Goal: Task Accomplishment & Management: Manage account settings

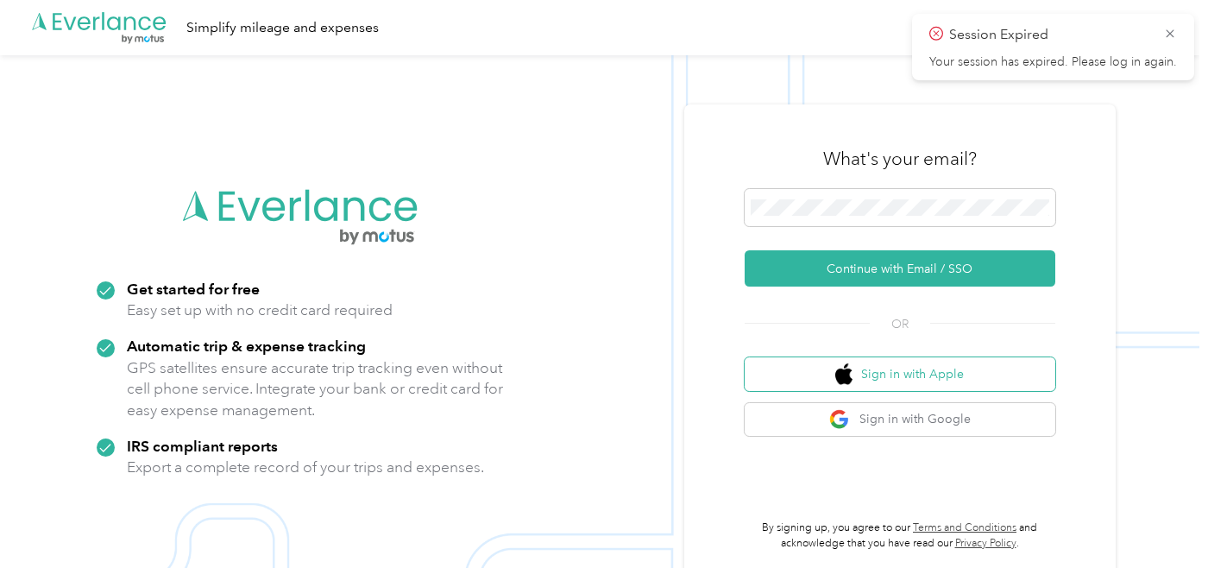
click at [855, 372] on span "button" at bounding box center [845, 374] width 20 height 22
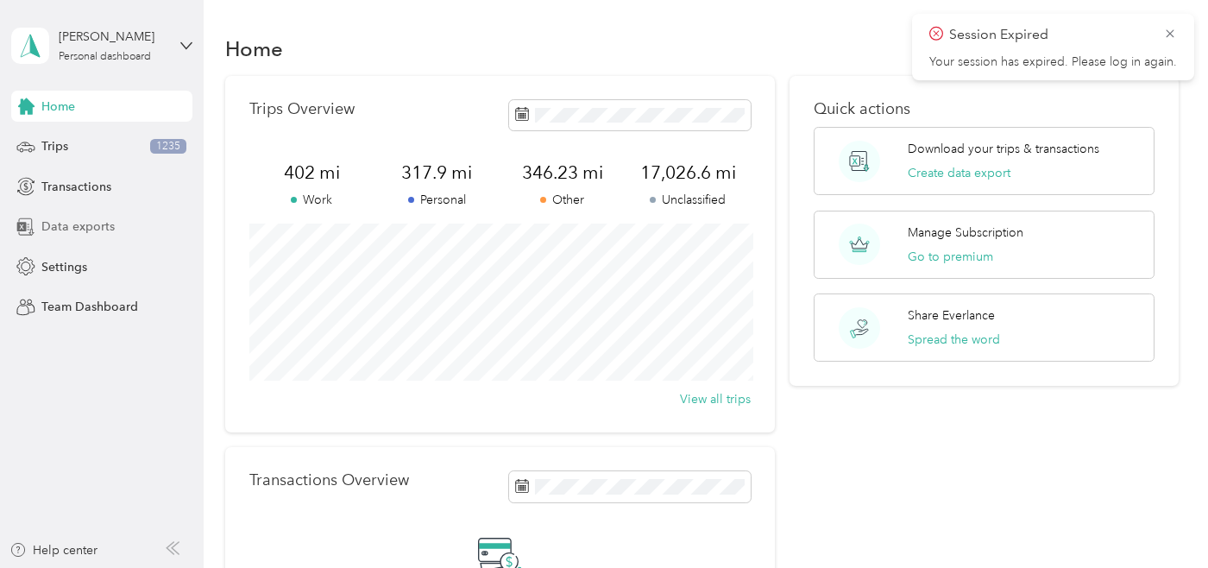
click at [91, 233] on span "Data exports" at bounding box center [77, 226] width 73 height 18
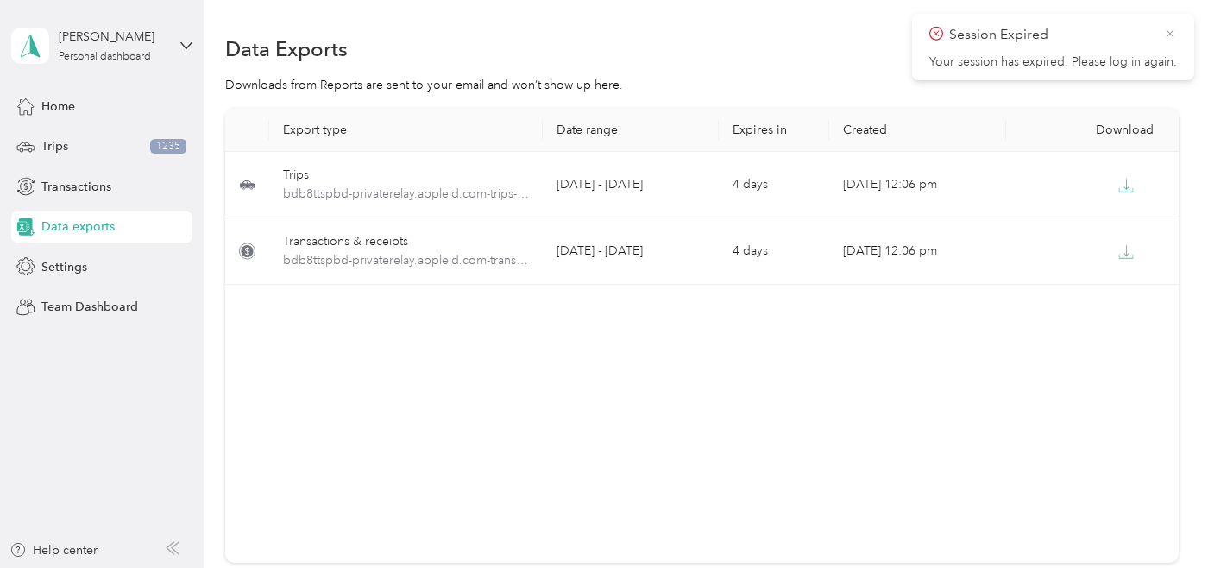
click at [1172, 30] on icon at bounding box center [1170, 34] width 14 height 16
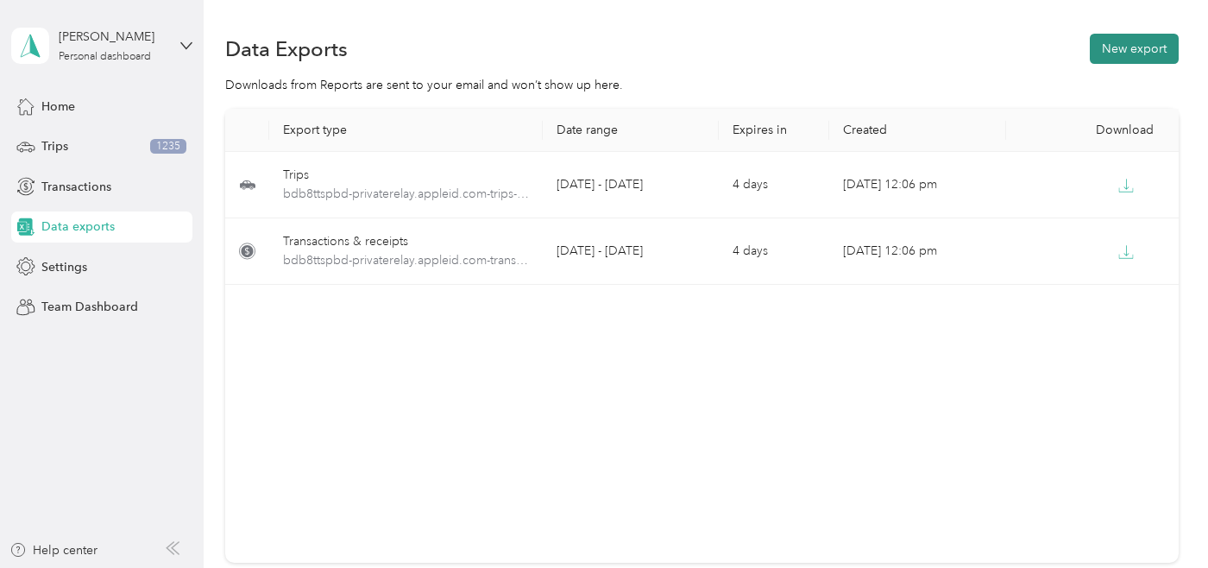
click at [1133, 50] on button "New export" at bounding box center [1133, 49] width 89 height 30
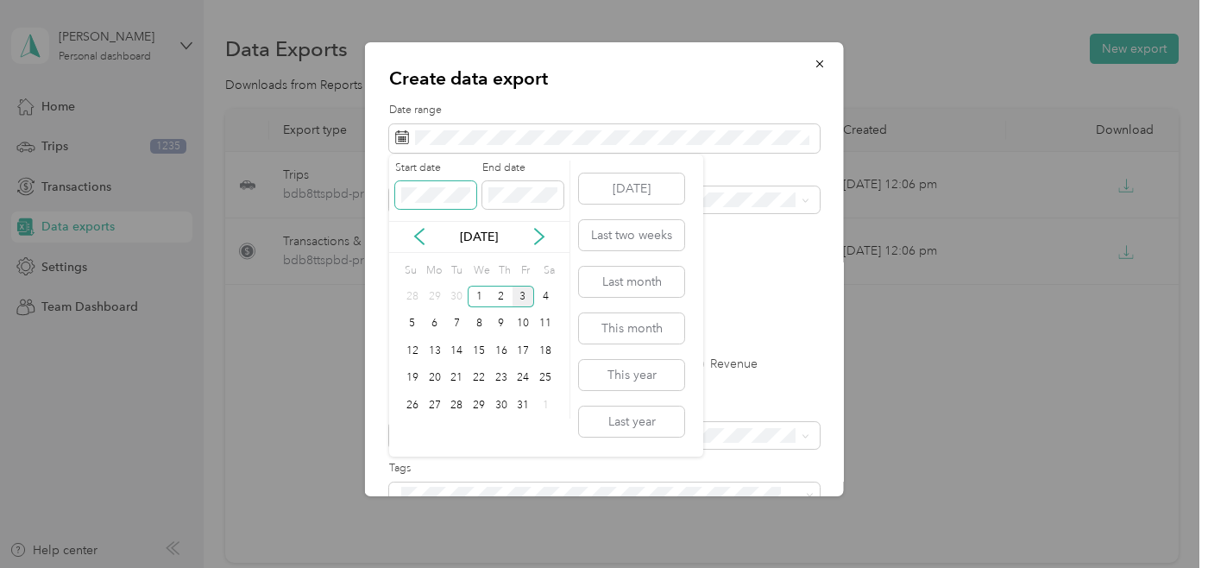
click at [329, 567] on div "Create data export Date range Purpose Advanced filters File format Excel CSV PD…" at bounding box center [599, 568] width 1199 height 0
click at [428, 293] on div "1" at bounding box center [435, 297] width 22 height 22
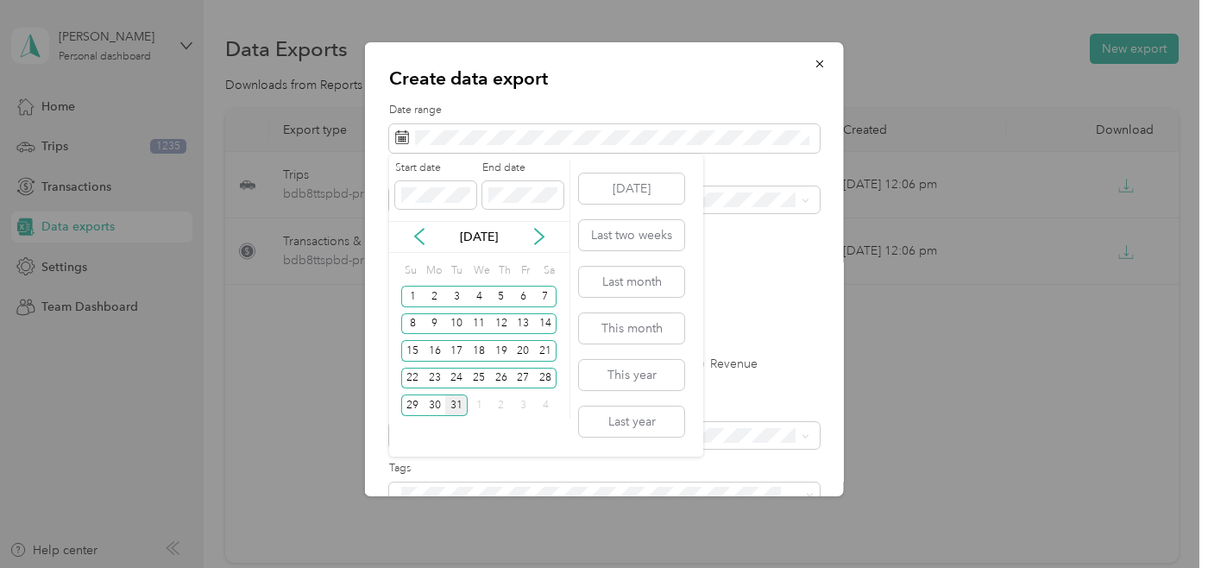
click at [461, 401] on div "31" at bounding box center [456, 405] width 22 height 22
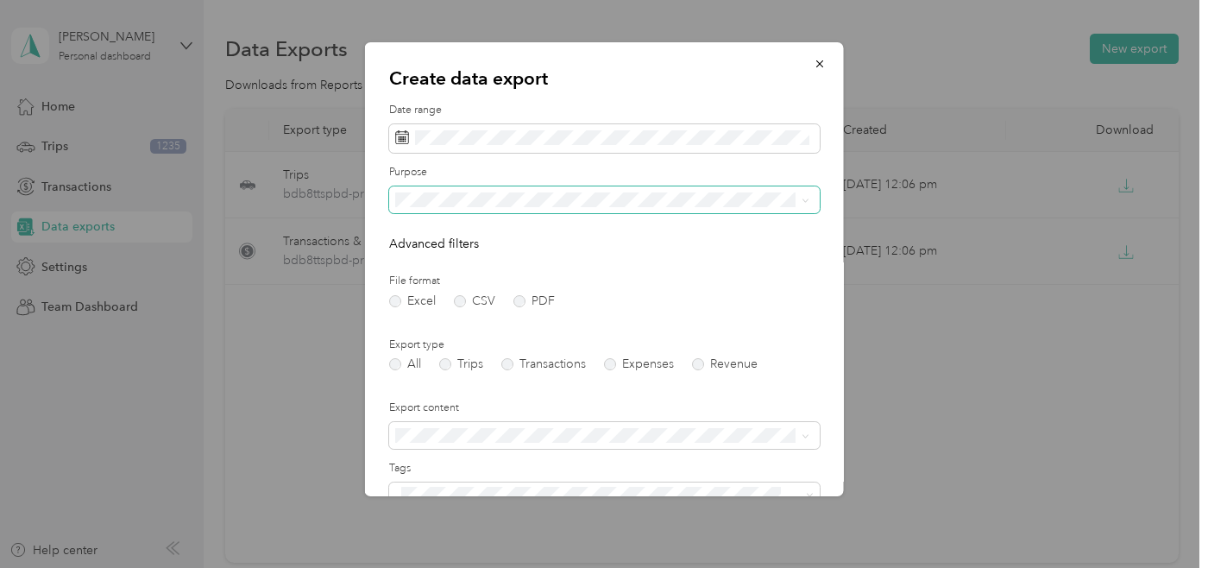
click at [807, 198] on icon at bounding box center [805, 201] width 8 height 8
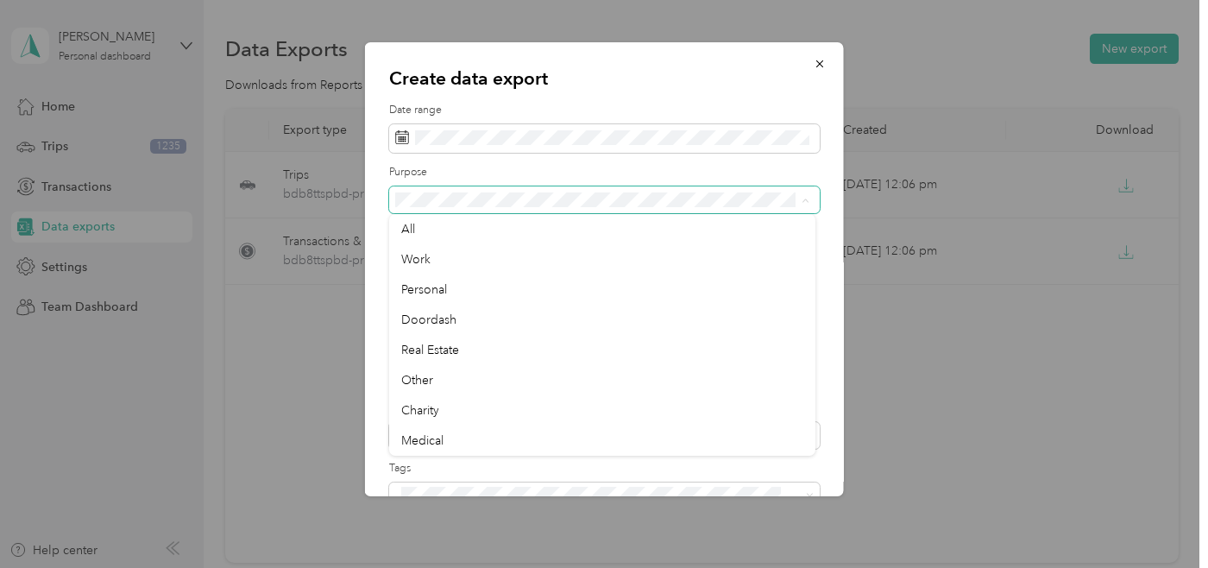
click at [807, 198] on icon at bounding box center [805, 201] width 8 height 8
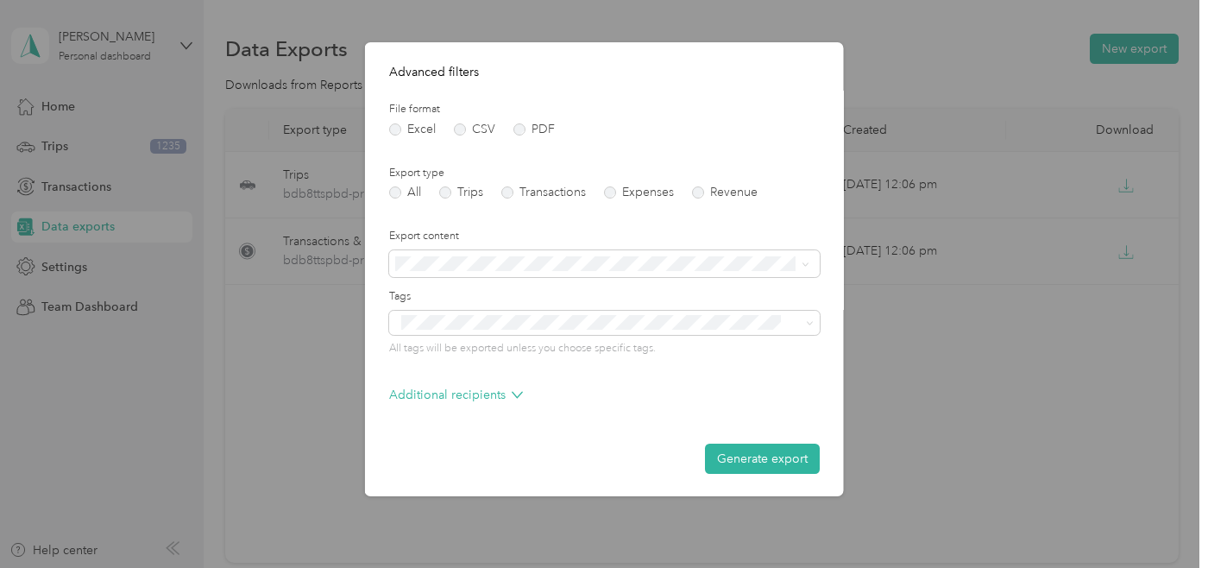
scroll to position [171, 0]
click at [447, 195] on label "Trips" at bounding box center [461, 193] width 44 height 12
click at [721, 449] on button "Generate export" at bounding box center [762, 459] width 115 height 30
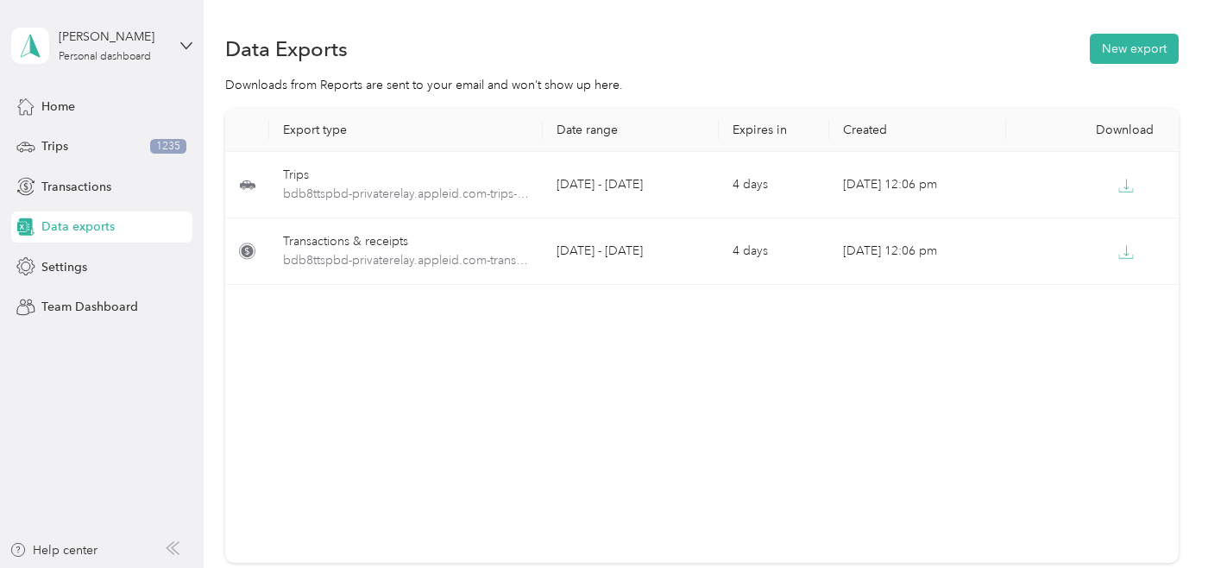
scroll to position [0, 0]
click at [1152, 56] on button "New export" at bounding box center [1133, 49] width 89 height 30
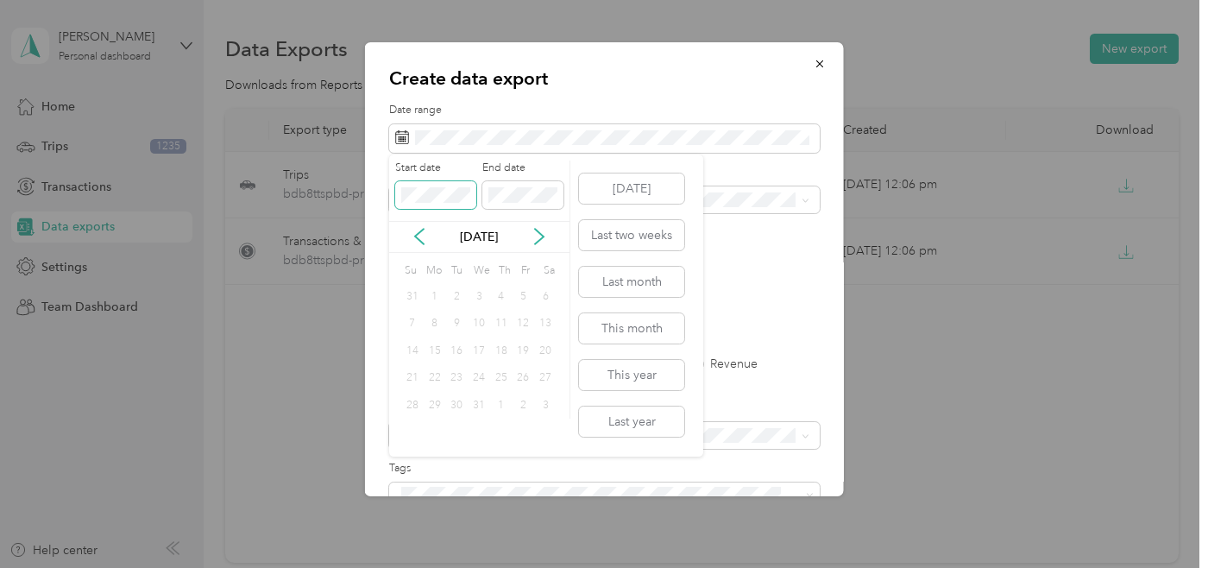
click at [461, 185] on span at bounding box center [435, 195] width 81 height 28
click at [618, 421] on button "Last year" at bounding box center [631, 421] width 105 height 30
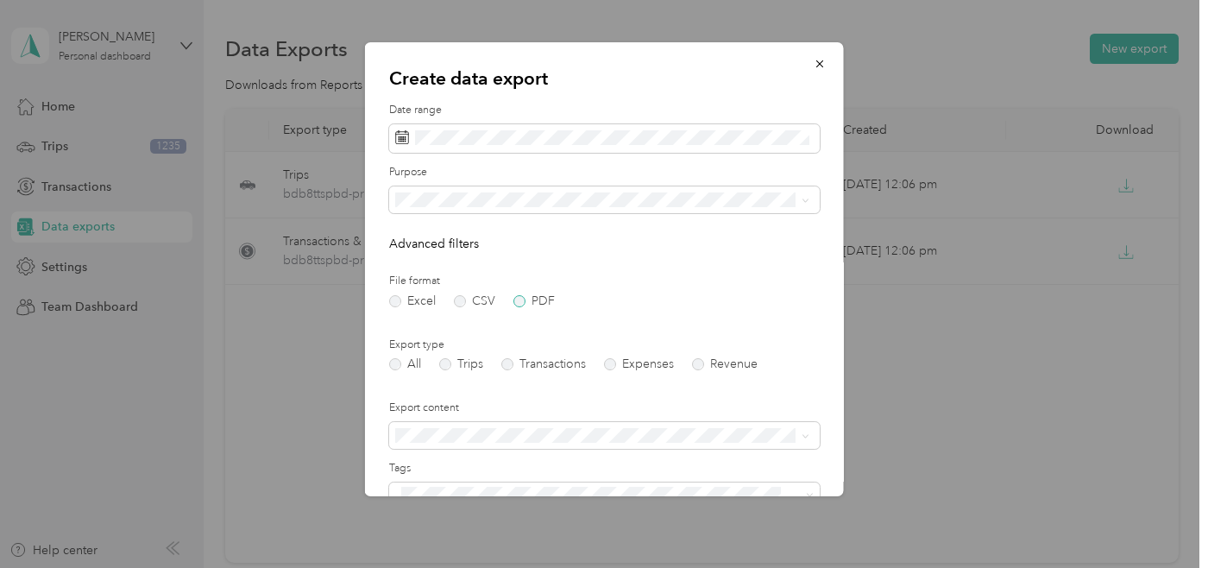
click at [519, 298] on label "PDF" at bounding box center [533, 301] width 41 height 12
click at [445, 364] on label "Trips" at bounding box center [461, 364] width 44 height 12
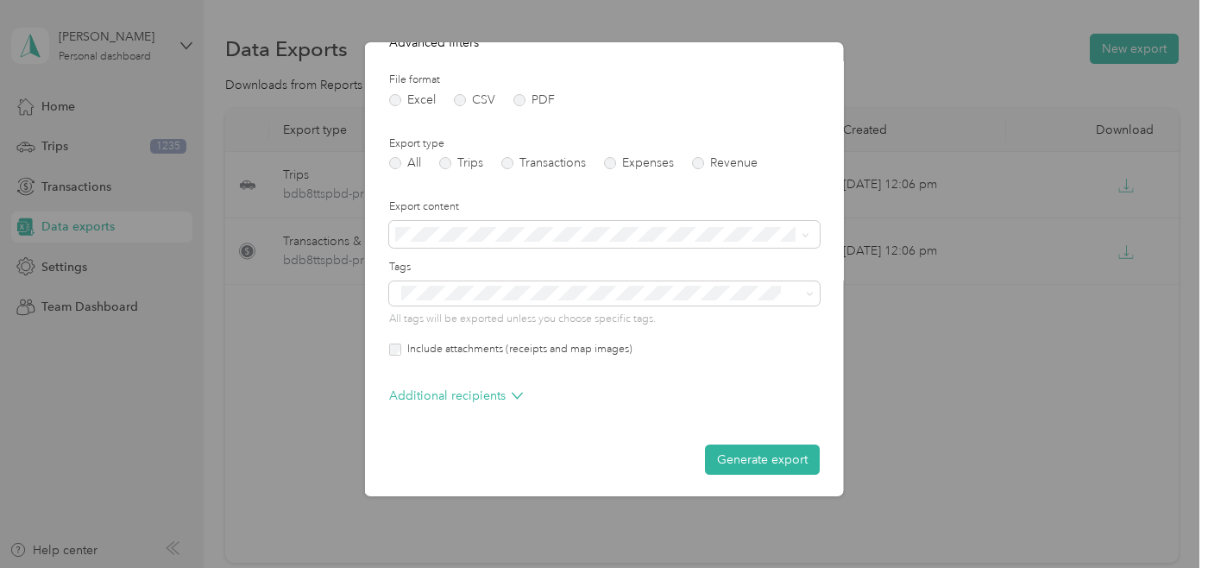
scroll to position [200, 0]
click at [747, 453] on button "Generate export" at bounding box center [762, 460] width 115 height 30
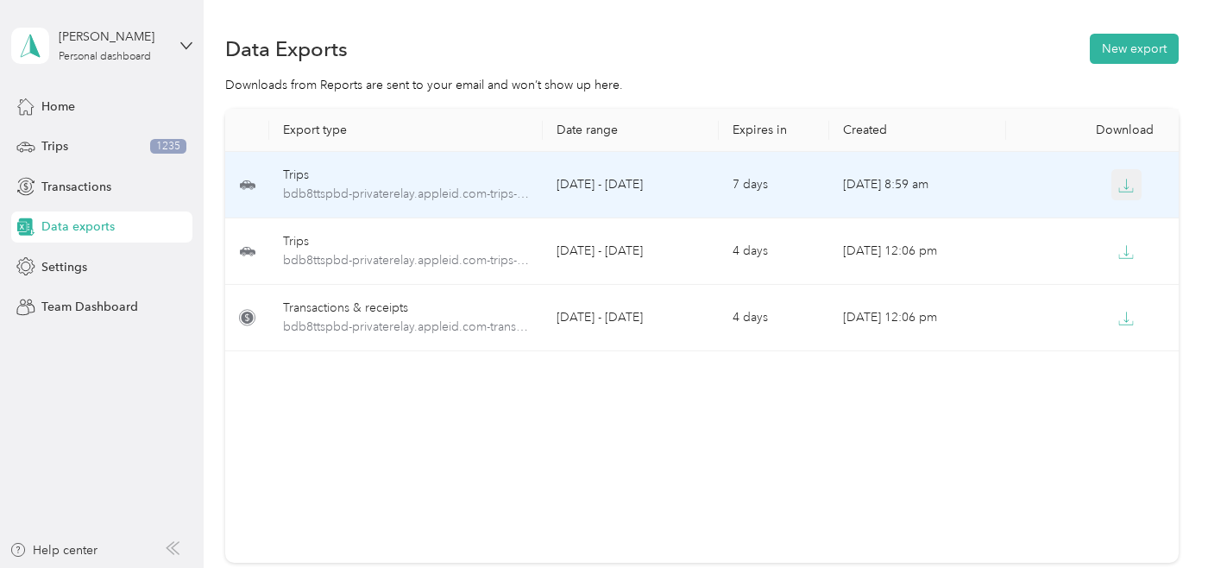
click at [1130, 185] on icon "button" at bounding box center [1126, 186] width 16 height 16
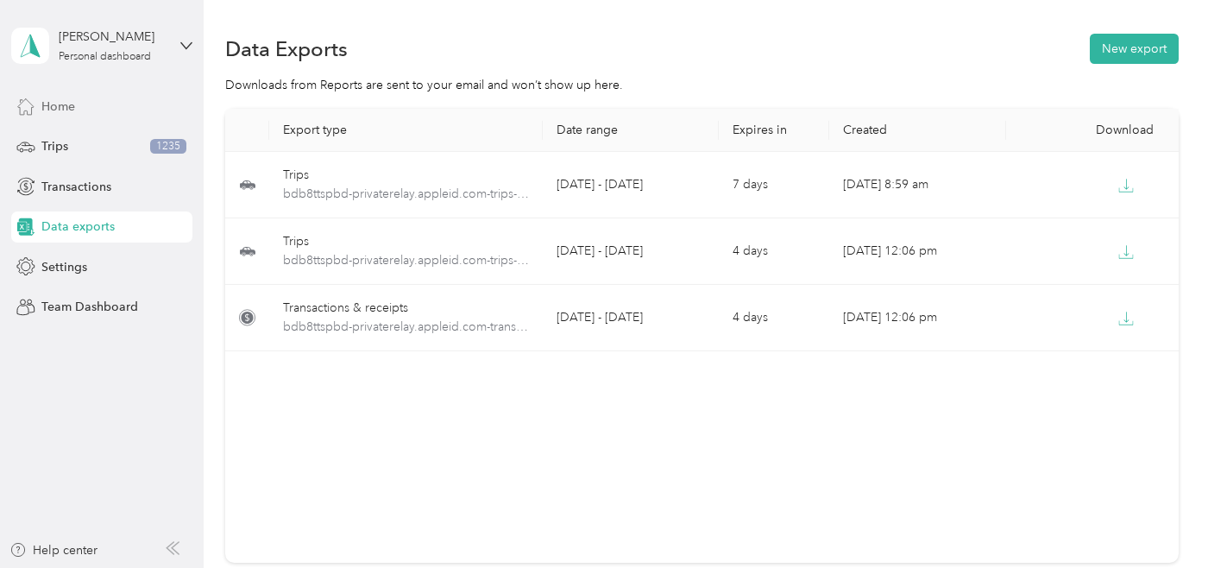
click at [72, 104] on span "Home" at bounding box center [58, 106] width 34 height 18
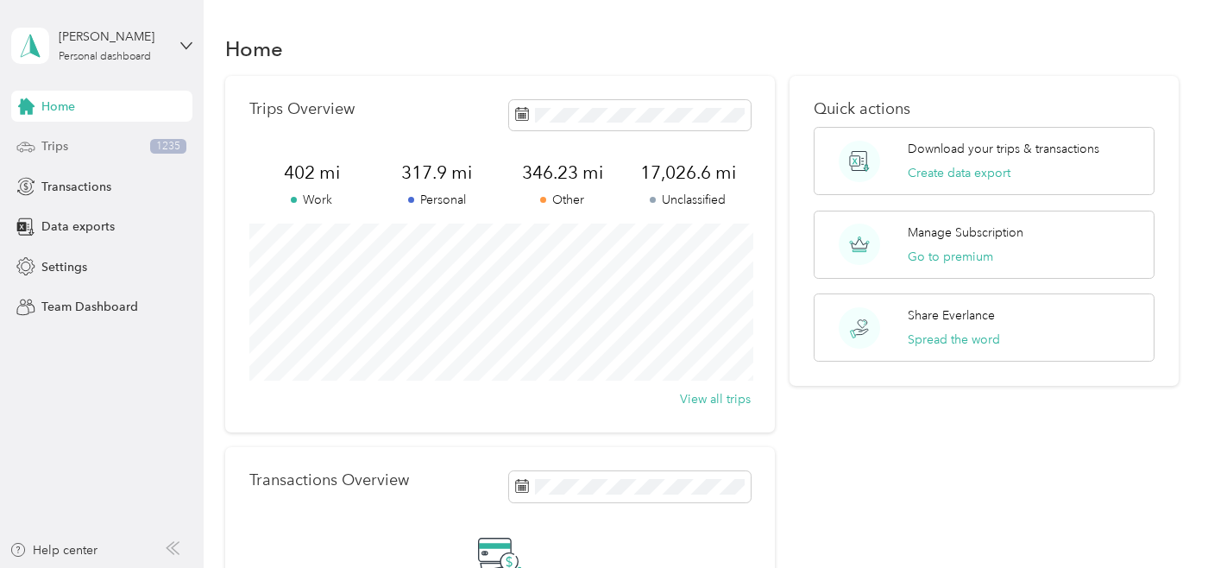
click at [55, 154] on span "Trips" at bounding box center [54, 146] width 27 height 18
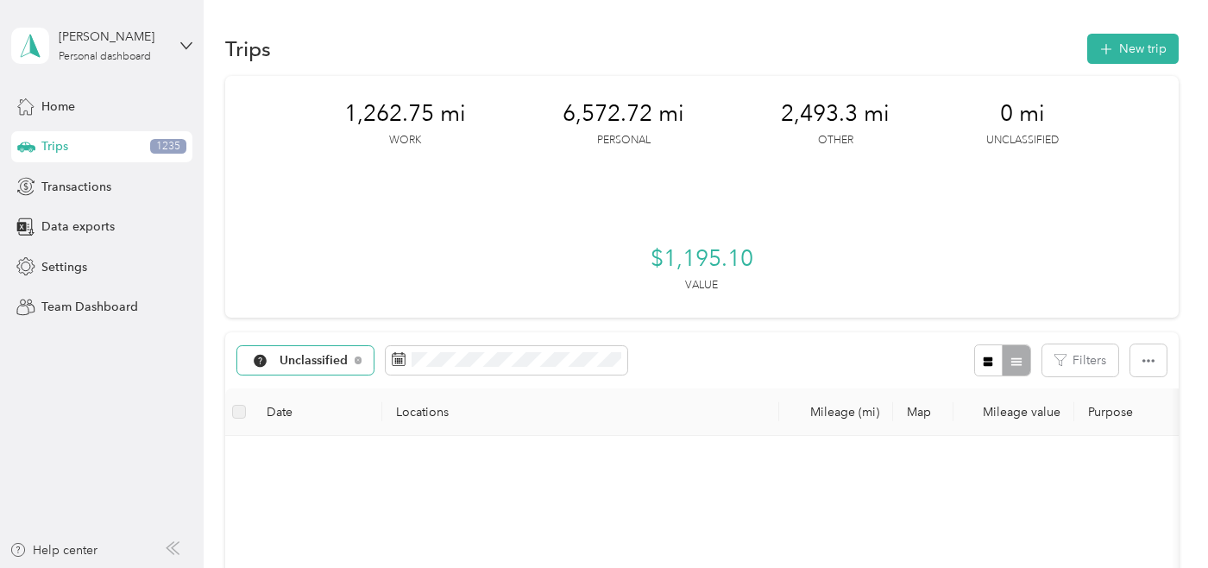
click at [357, 353] on div "Unclassified" at bounding box center [305, 360] width 137 height 29
click at [342, 261] on span "Real Estate" at bounding box center [324, 257] width 90 height 18
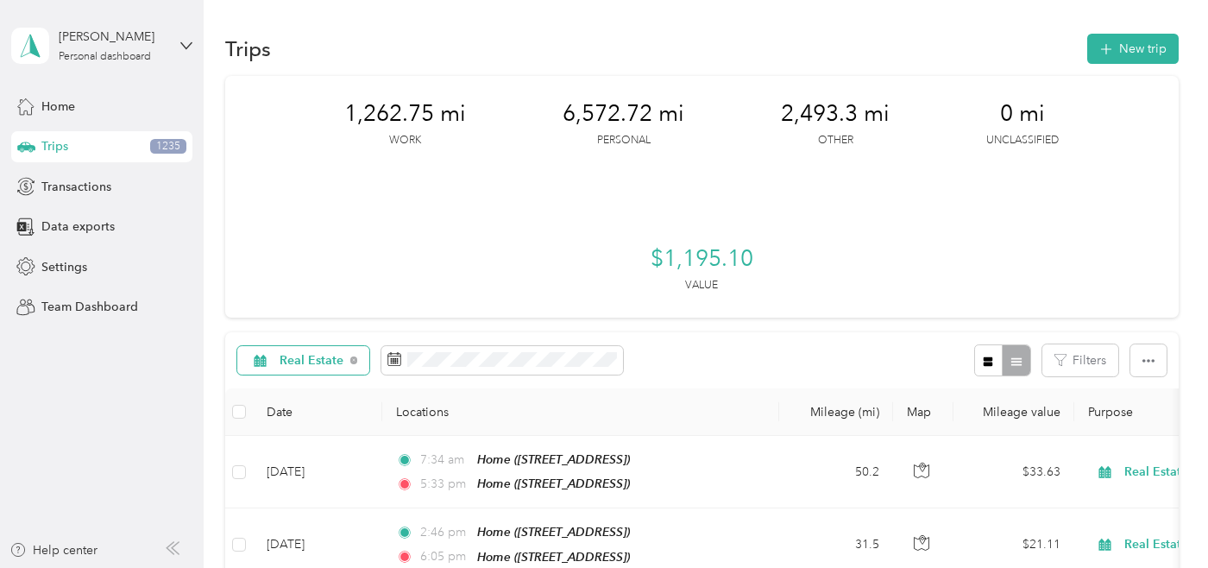
click at [349, 352] on div "Real Estate" at bounding box center [303, 360] width 133 height 29
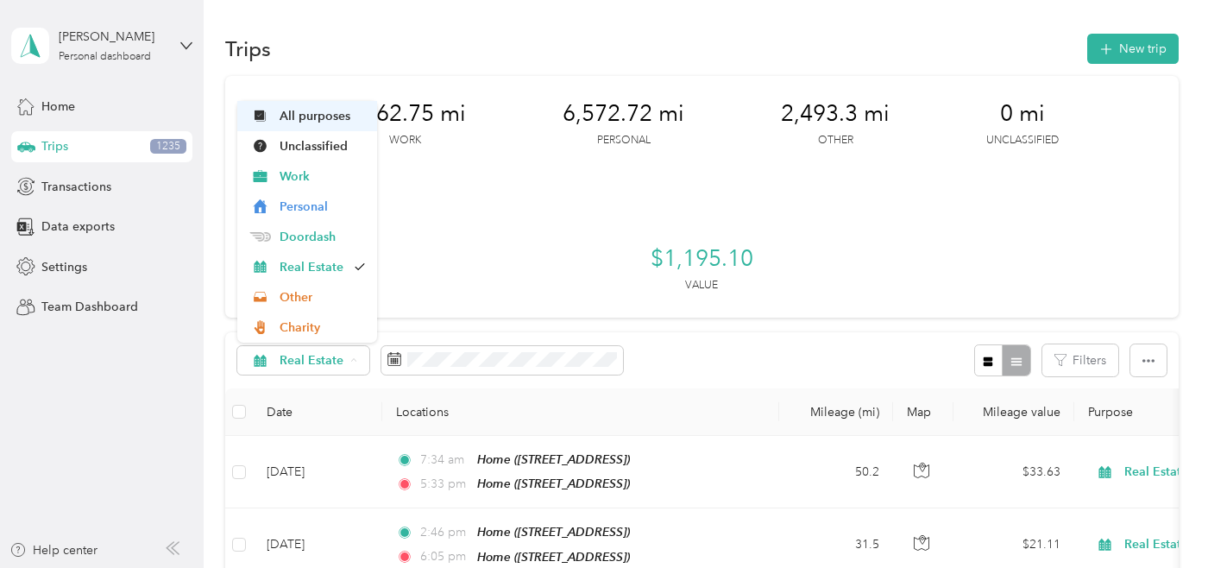
click at [336, 113] on span "All purposes" at bounding box center [321, 116] width 85 height 18
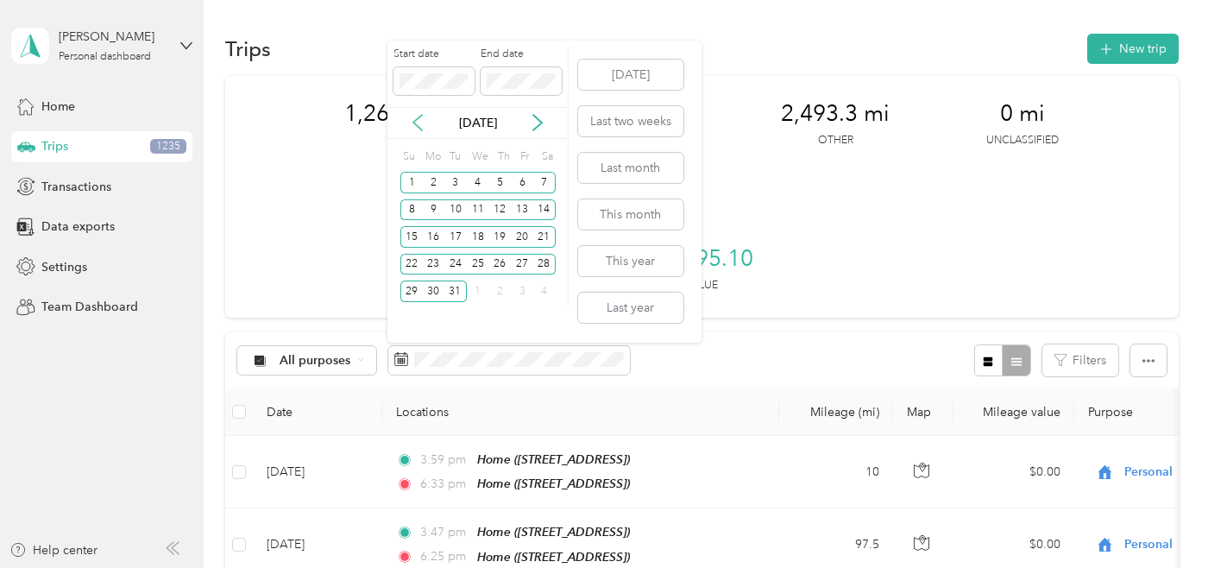
click at [417, 120] on icon at bounding box center [417, 124] width 9 height 16
click at [436, 207] on div "7" at bounding box center [433, 210] width 22 height 22
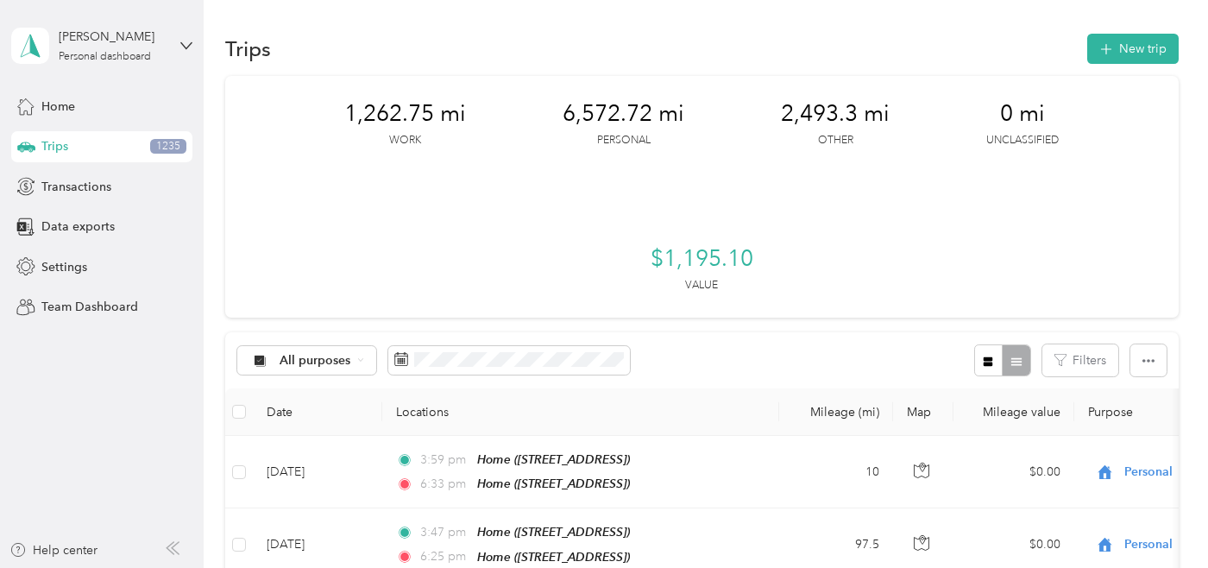
click at [710, 373] on div "All purposes Filters" at bounding box center [701, 360] width 953 height 56
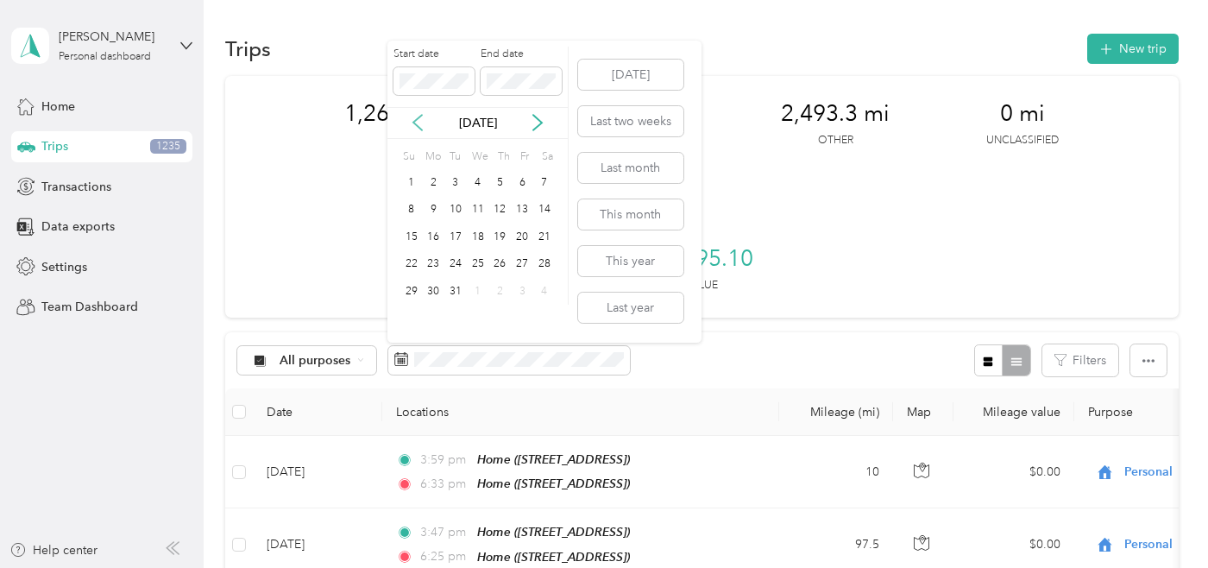
click at [417, 122] on icon at bounding box center [417, 122] width 17 height 17
click at [497, 292] on div "31" at bounding box center [500, 291] width 22 height 22
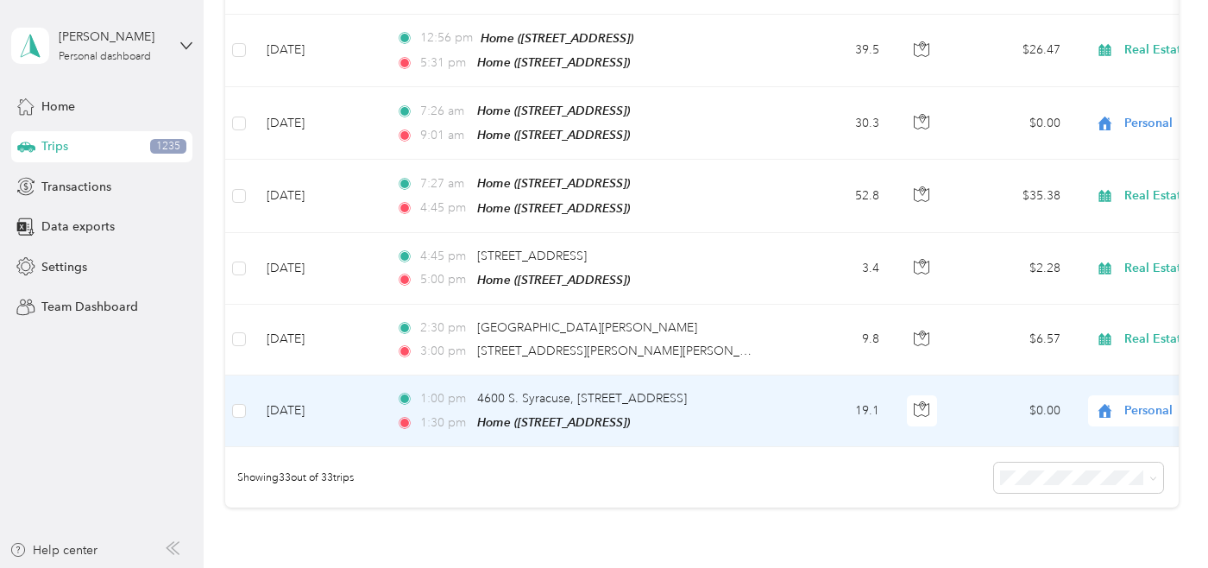
scroll to position [2232, 0]
click at [678, 390] on div "1:00 pm [STREET_ADDRESS][GEOGRAPHIC_DATA][STREET_ADDRESS] 1:30 pm Home ([STREET…" at bounding box center [577, 411] width 362 height 43
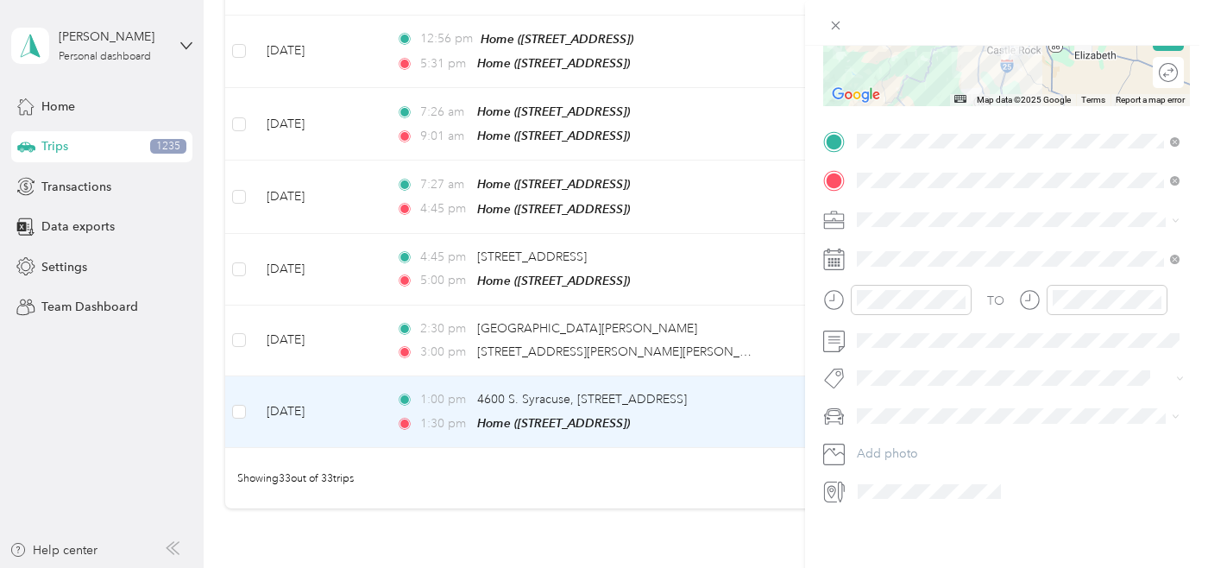
scroll to position [290, 0]
click at [866, 432] on div "Toyota" at bounding box center [1018, 439] width 311 height 18
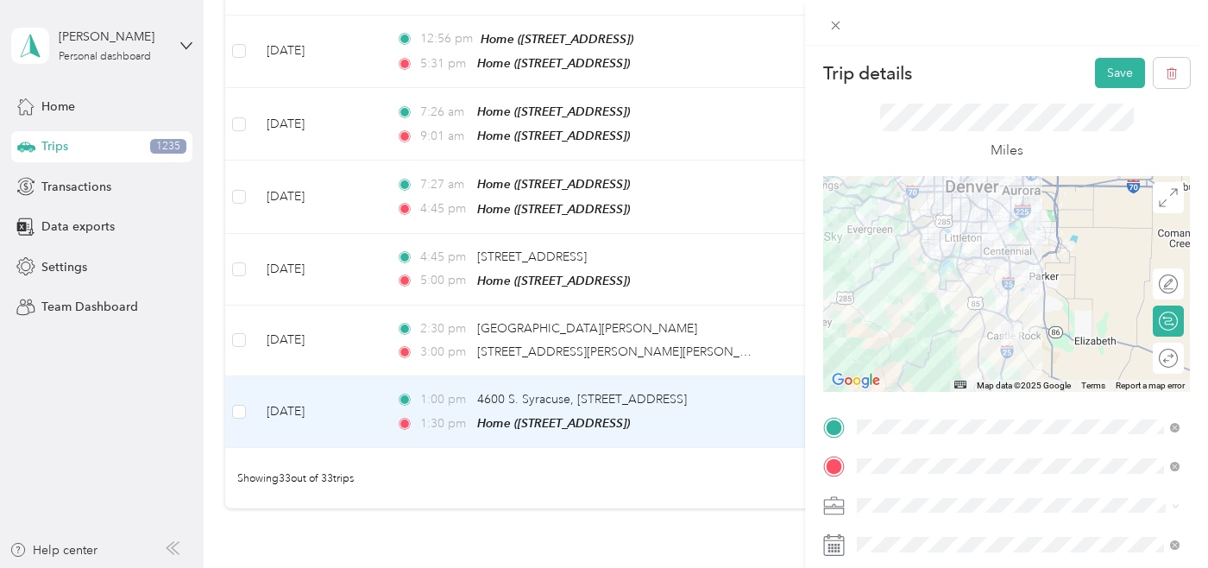
scroll to position [0, 0]
click at [1116, 67] on button "Save" at bounding box center [1120, 73] width 50 height 30
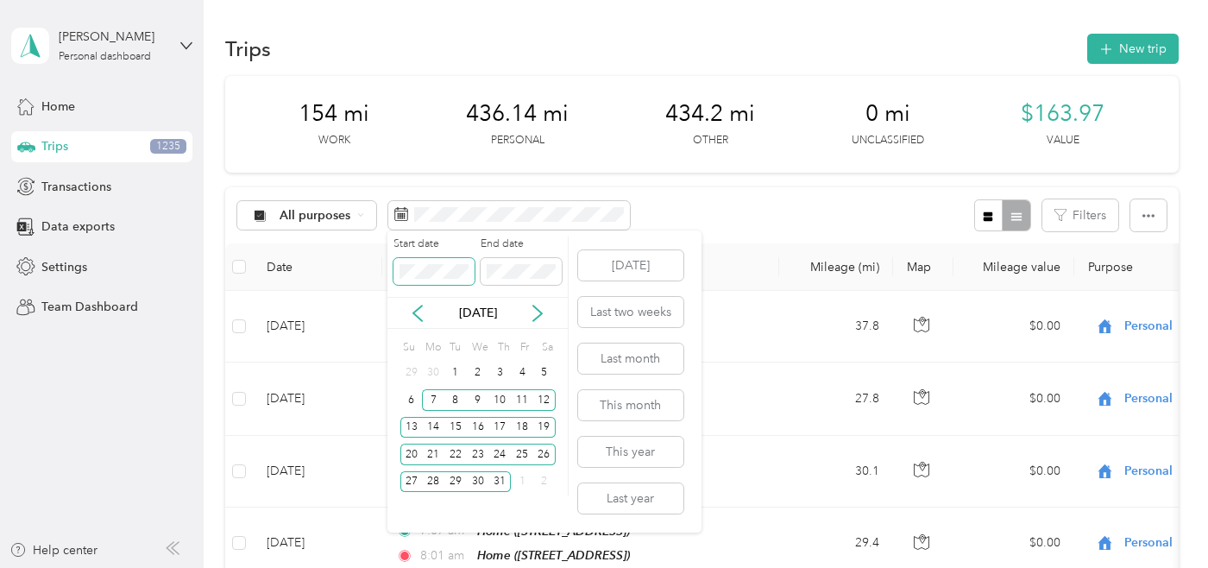
click at [373, 266] on body "[PERSON_NAME] Personal dashboard Home Trips 1235 Transactions Data exports Sett…" at bounding box center [599, 284] width 1199 height 568
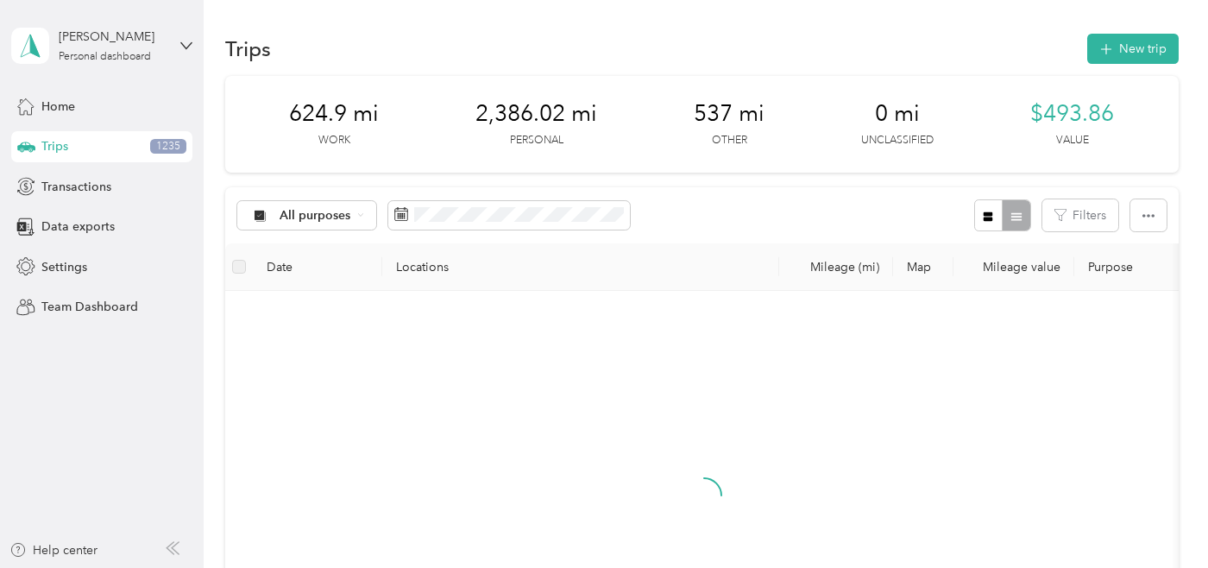
click at [711, 210] on div "All purposes Filters" at bounding box center [701, 215] width 953 height 56
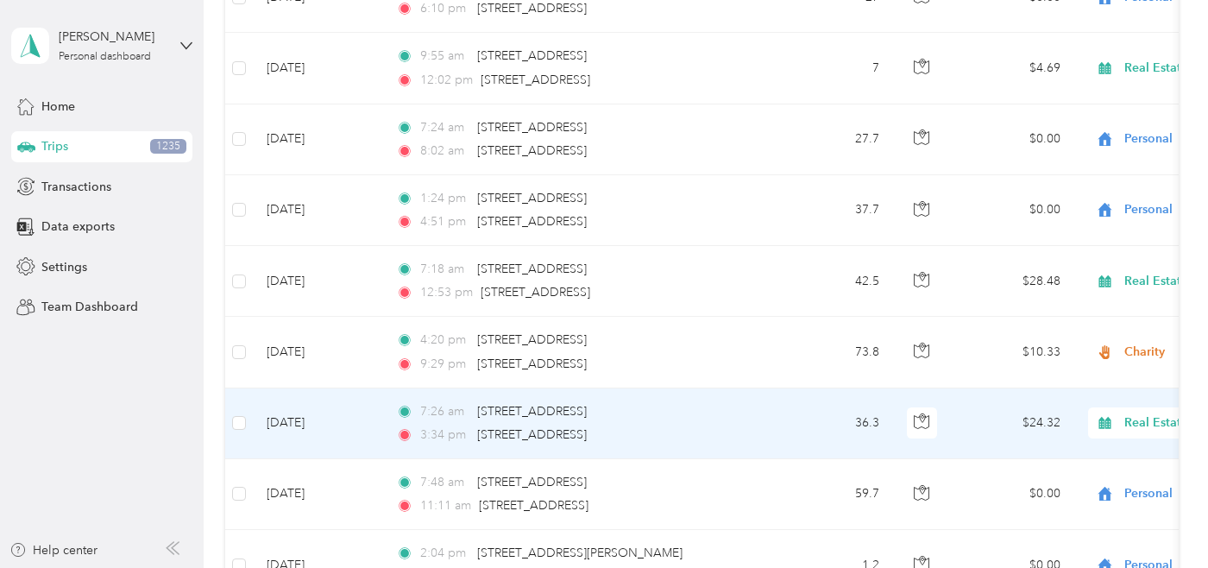
click at [722, 388] on td "7:26 am [STREET_ADDRESS] 3:34 pm [STREET_ADDRESS]" at bounding box center [580, 423] width 397 height 71
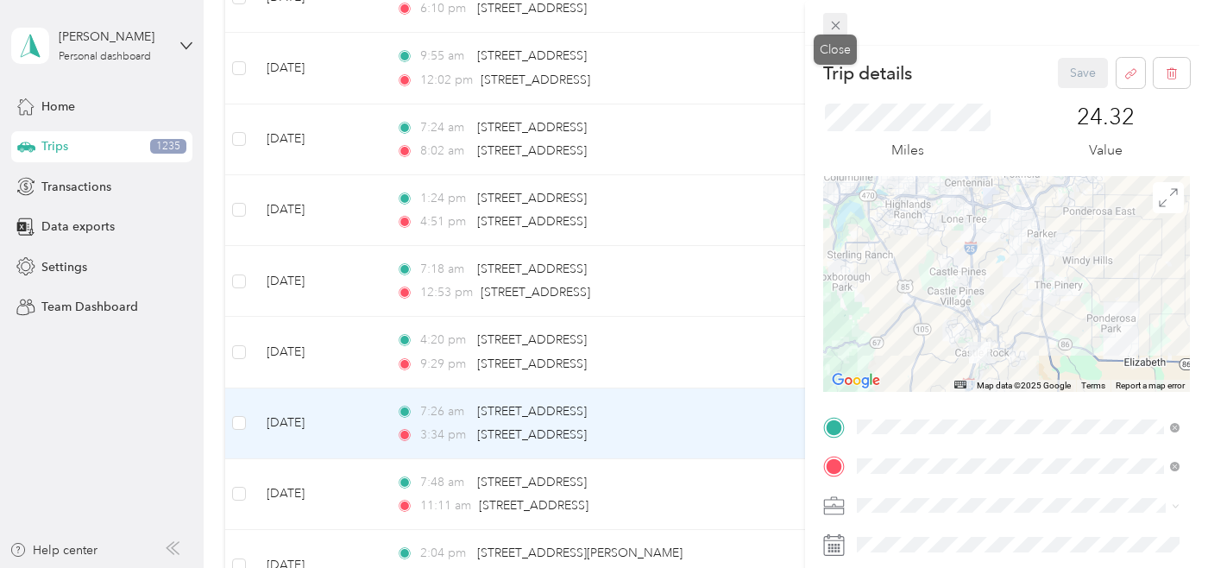
click at [841, 34] on span at bounding box center [835, 25] width 24 height 24
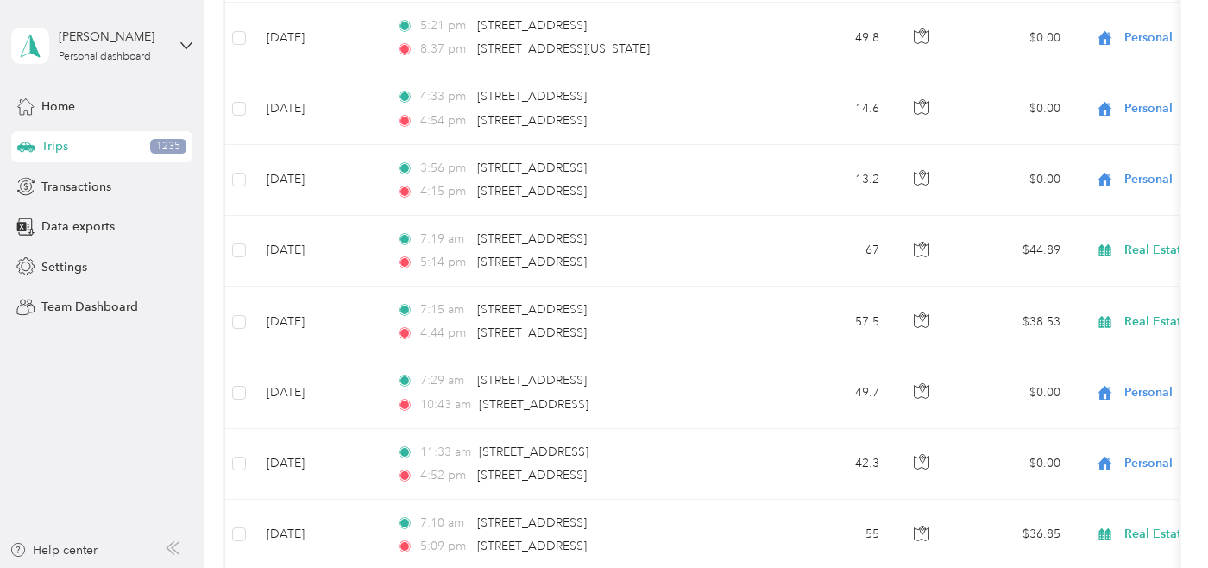
scroll to position [2864, 0]
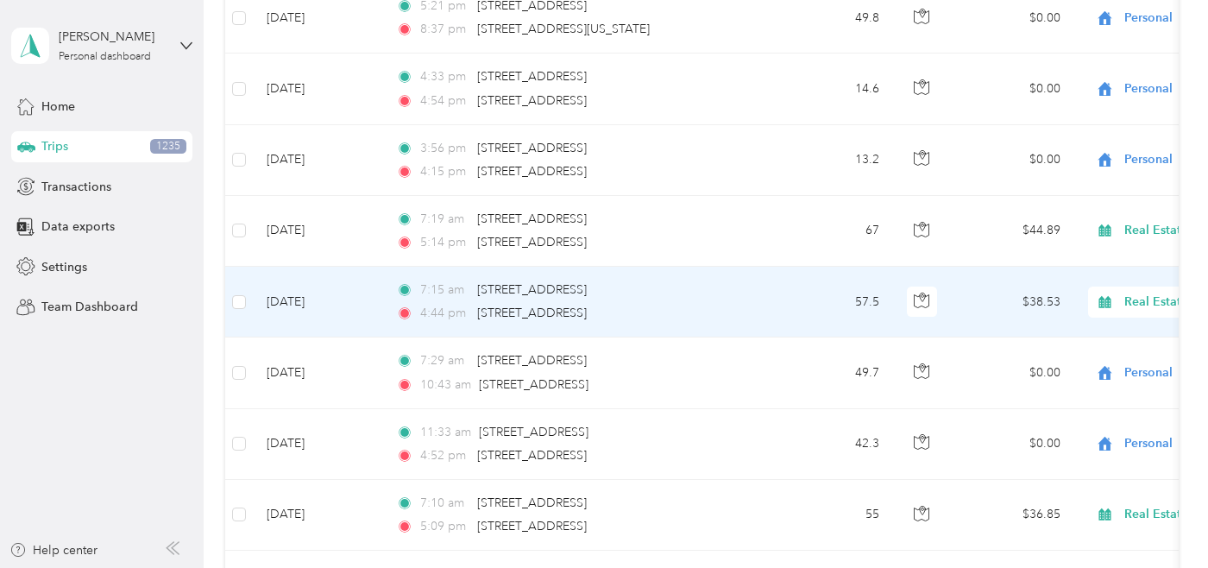
click at [804, 301] on td "57.5" at bounding box center [836, 302] width 114 height 71
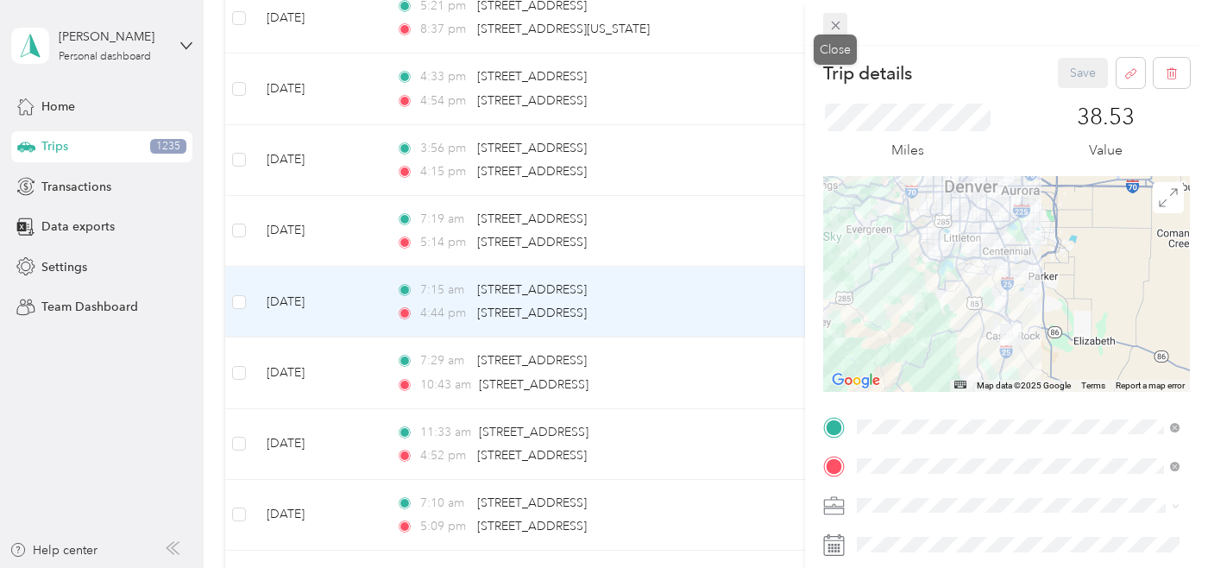
click at [838, 34] on span at bounding box center [835, 25] width 24 height 24
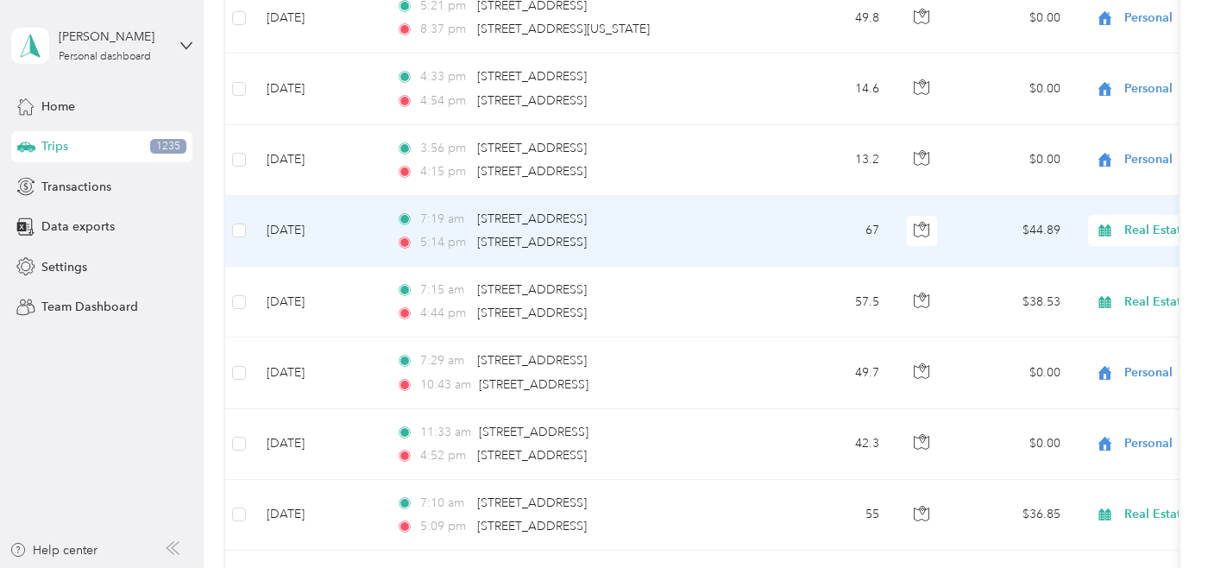
click at [807, 222] on td "67" at bounding box center [836, 231] width 114 height 71
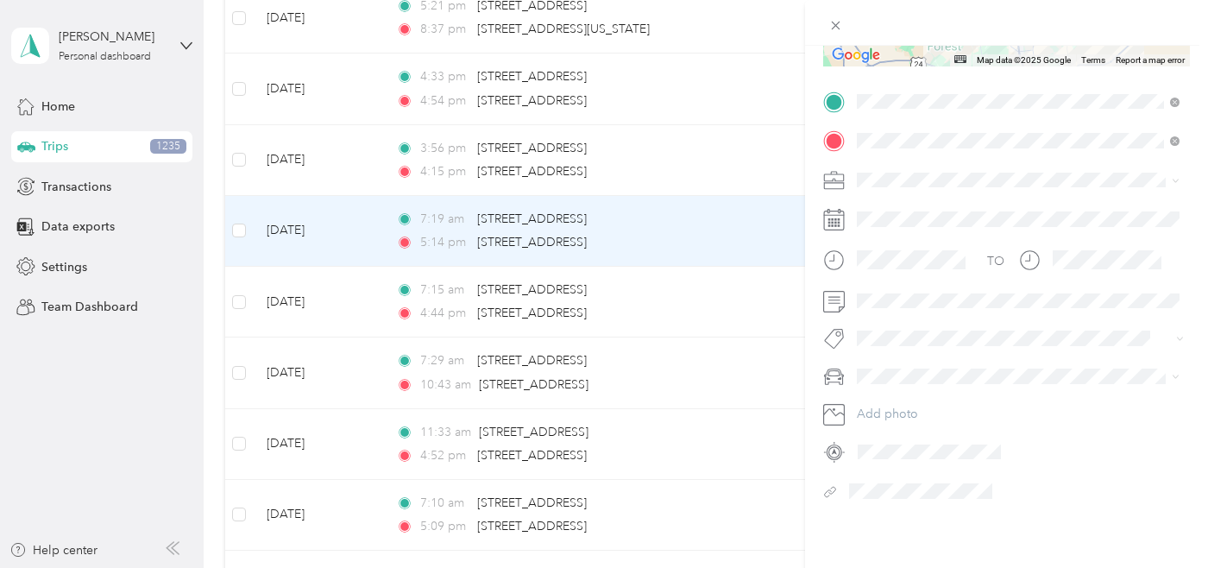
scroll to position [330, 0]
click at [863, 405] on li "Toyota" at bounding box center [1018, 401] width 335 height 30
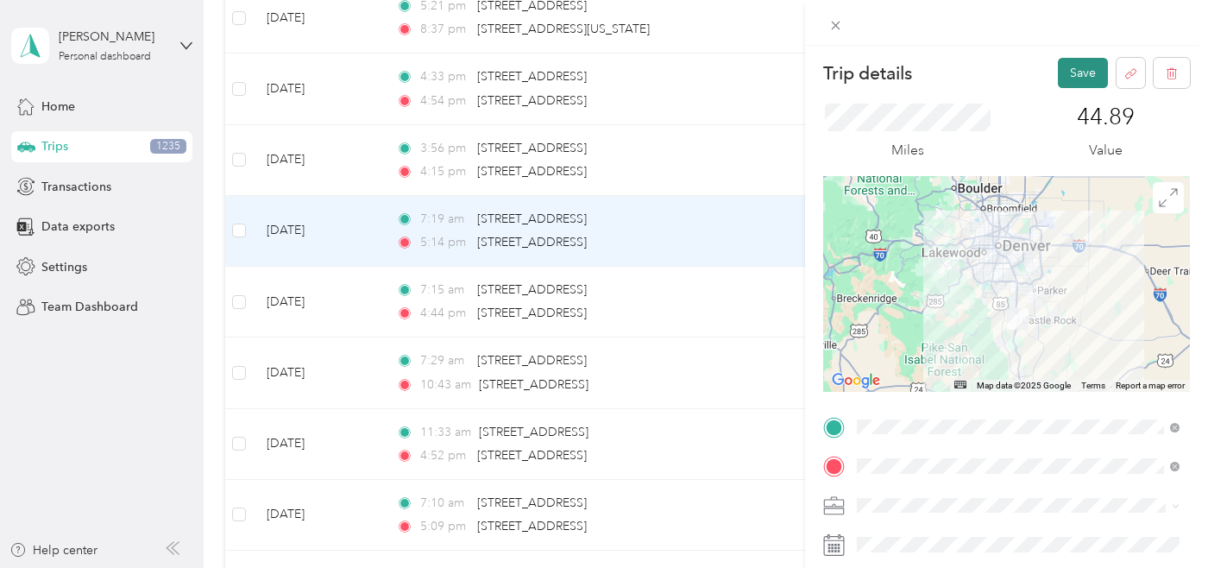
scroll to position [0, 0]
click at [1066, 69] on button "Save" at bounding box center [1083, 73] width 50 height 30
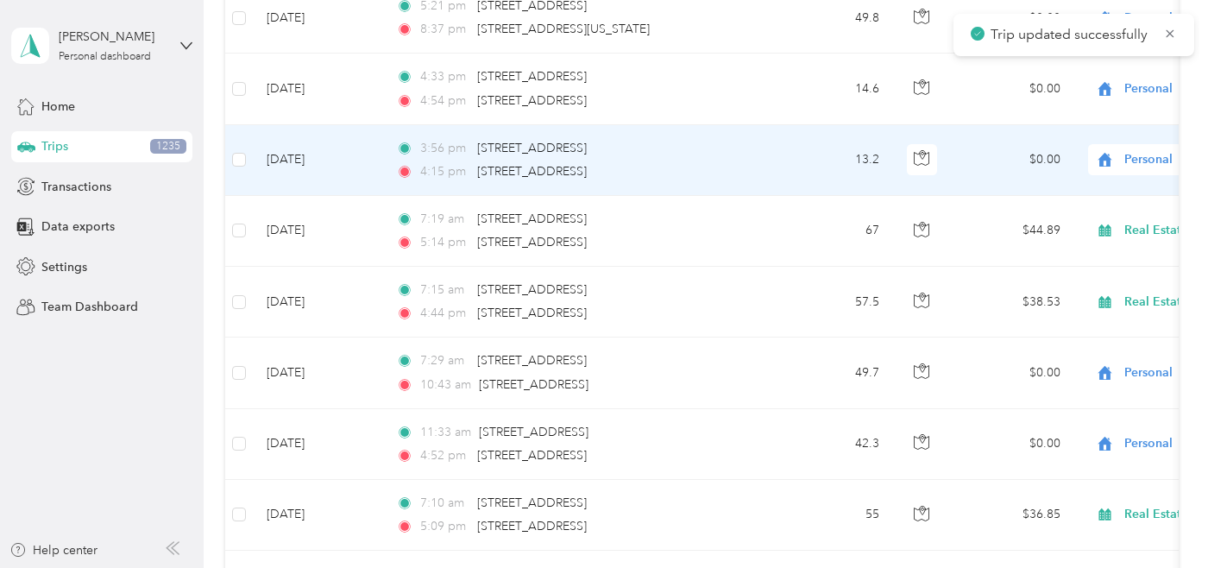
click at [811, 156] on td "13.2" at bounding box center [836, 160] width 114 height 71
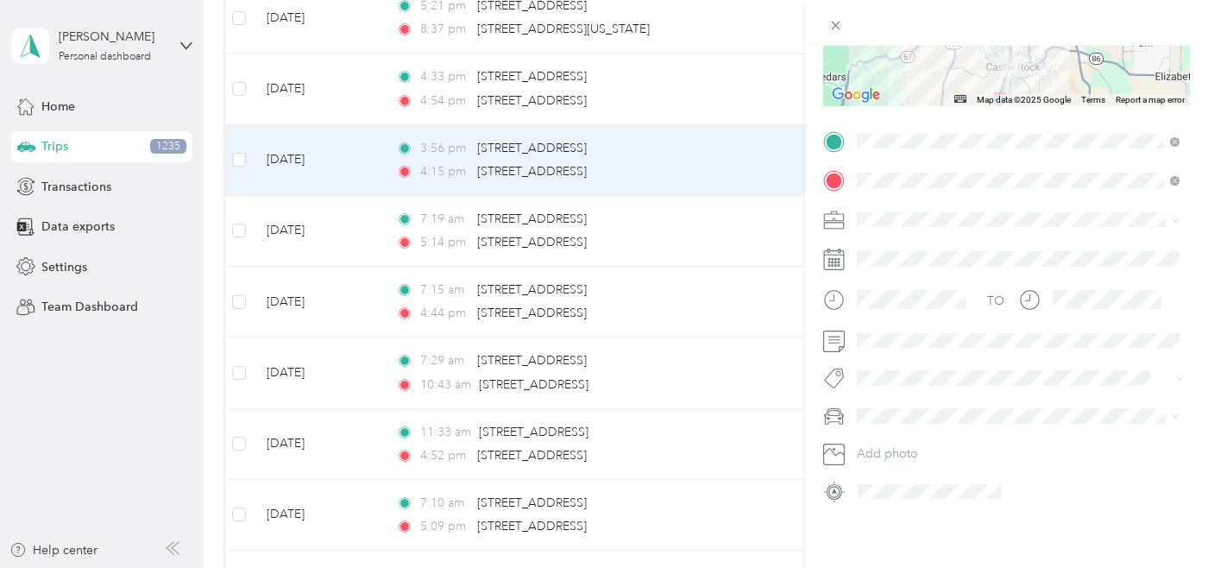
scroll to position [290, 0]
click at [874, 443] on li "Toyota" at bounding box center [1018, 439] width 335 height 30
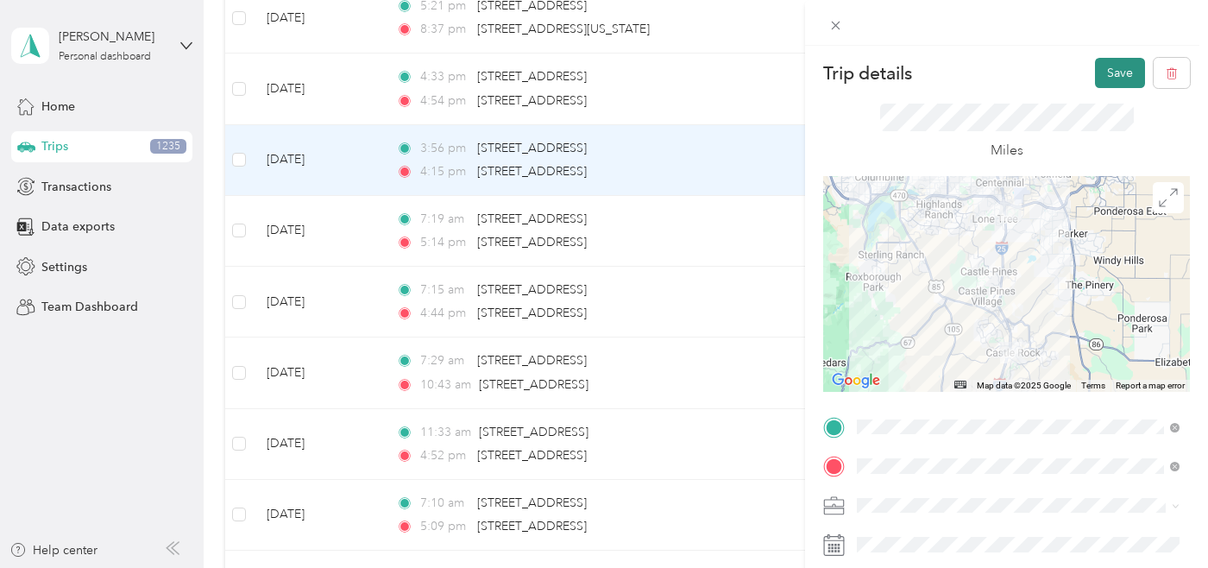
scroll to position [0, 0]
click at [1124, 75] on button "Save" at bounding box center [1120, 73] width 50 height 30
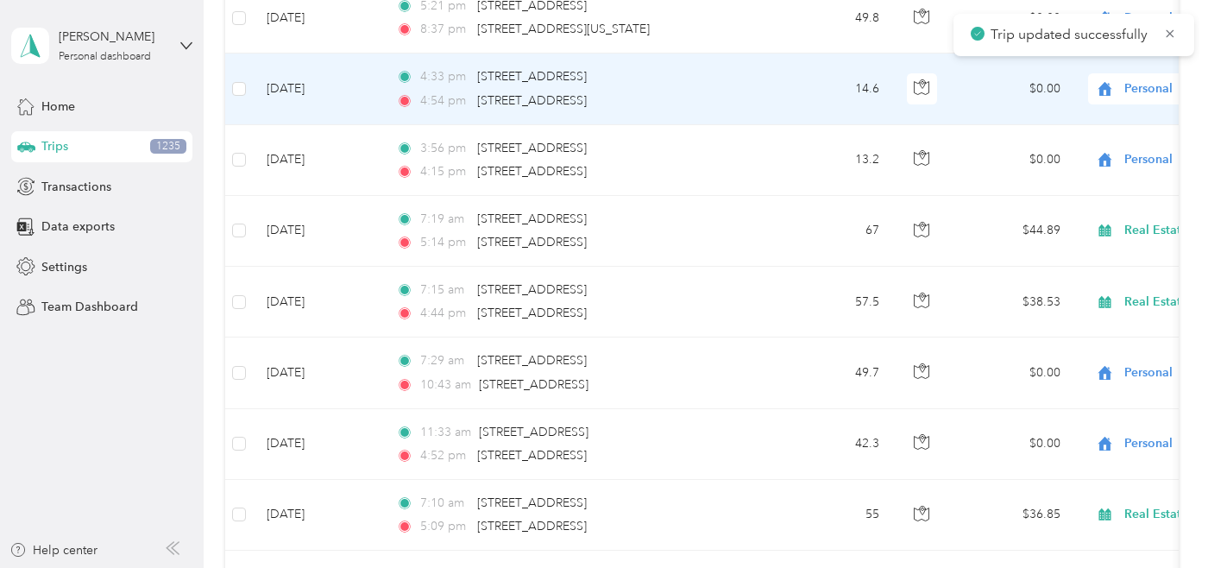
click at [798, 94] on td "14.6" at bounding box center [836, 88] width 114 height 71
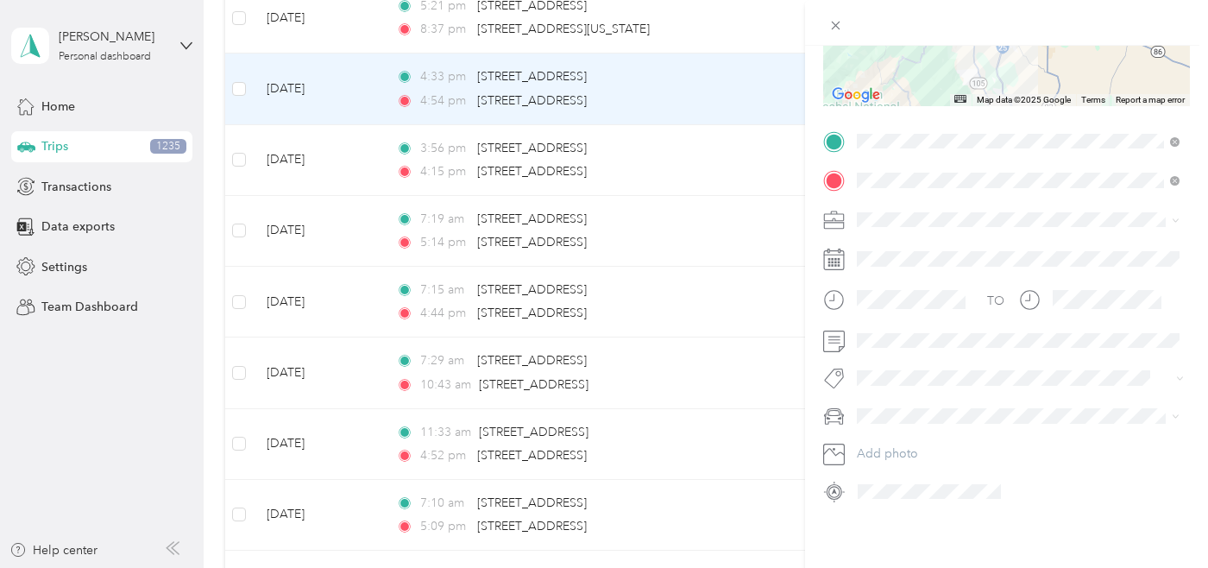
scroll to position [290, 0]
click at [869, 440] on div "Toyota" at bounding box center [1018, 433] width 311 height 18
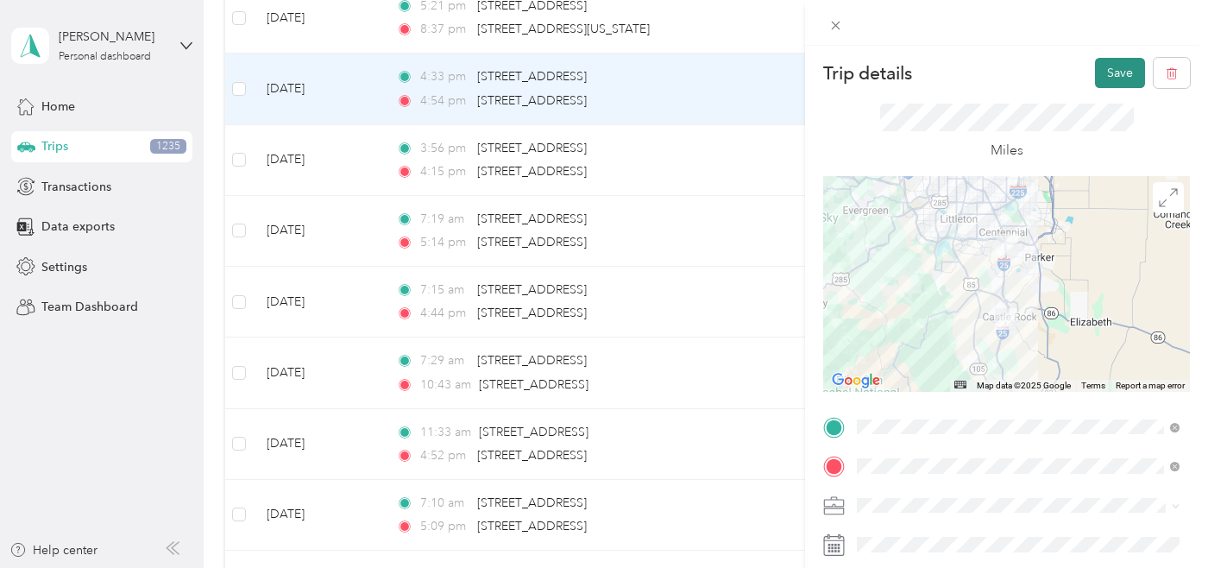
scroll to position [0, 0]
click at [1114, 70] on button "Save" at bounding box center [1120, 73] width 50 height 30
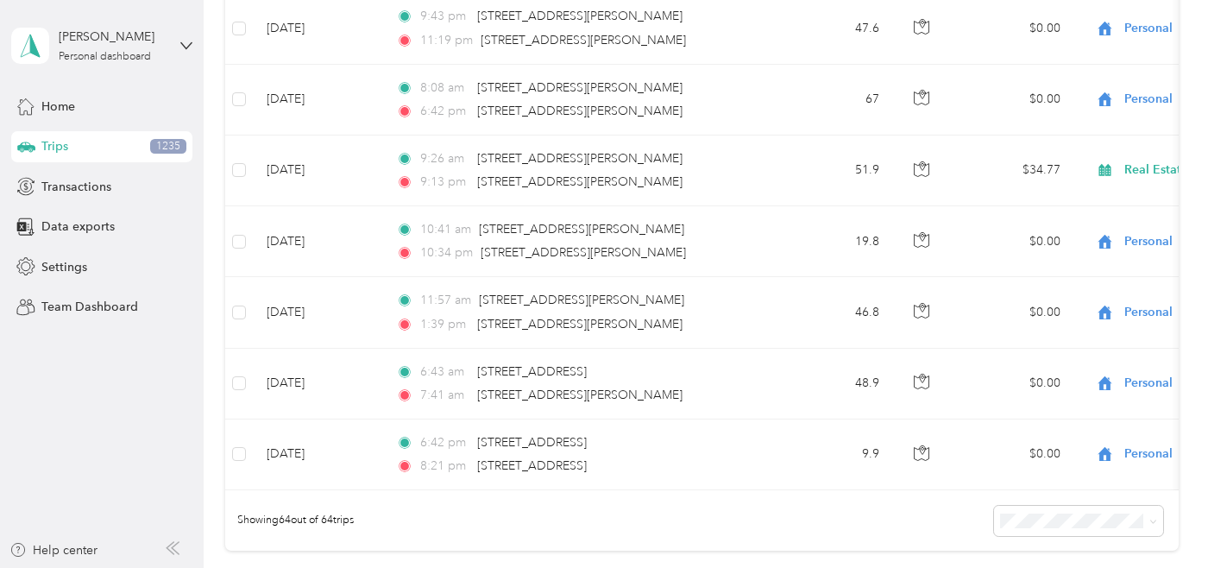
scroll to position [4345, 0]
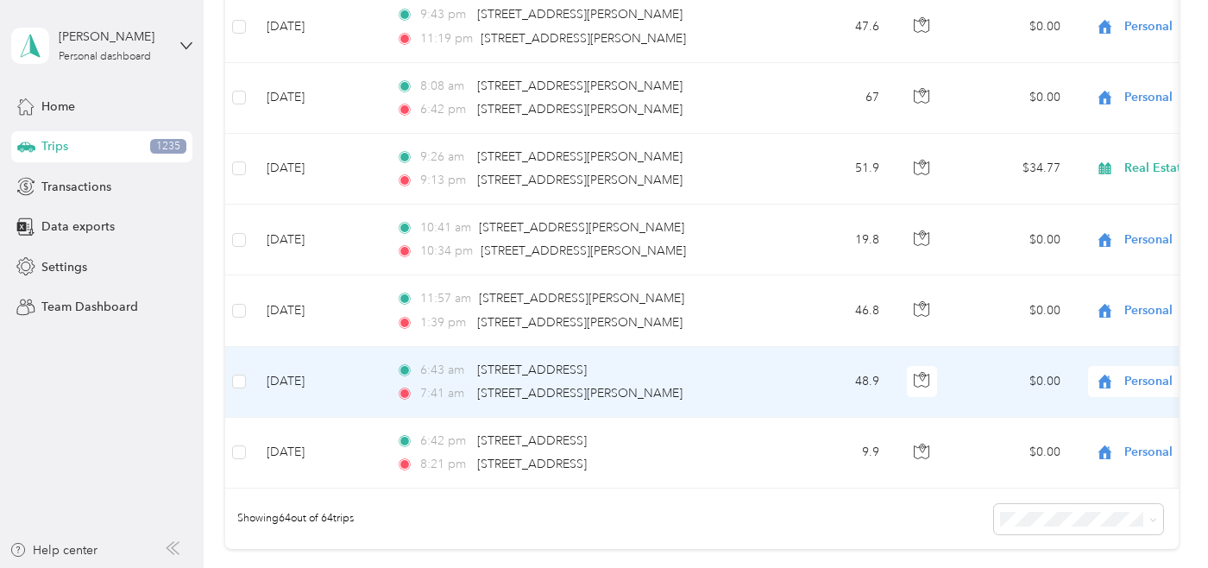
click at [777, 376] on td "6:43 am [STREET_ADDRESS] 7:41 am [STREET_ADDRESS][PERSON_NAME]" at bounding box center [580, 382] width 397 height 71
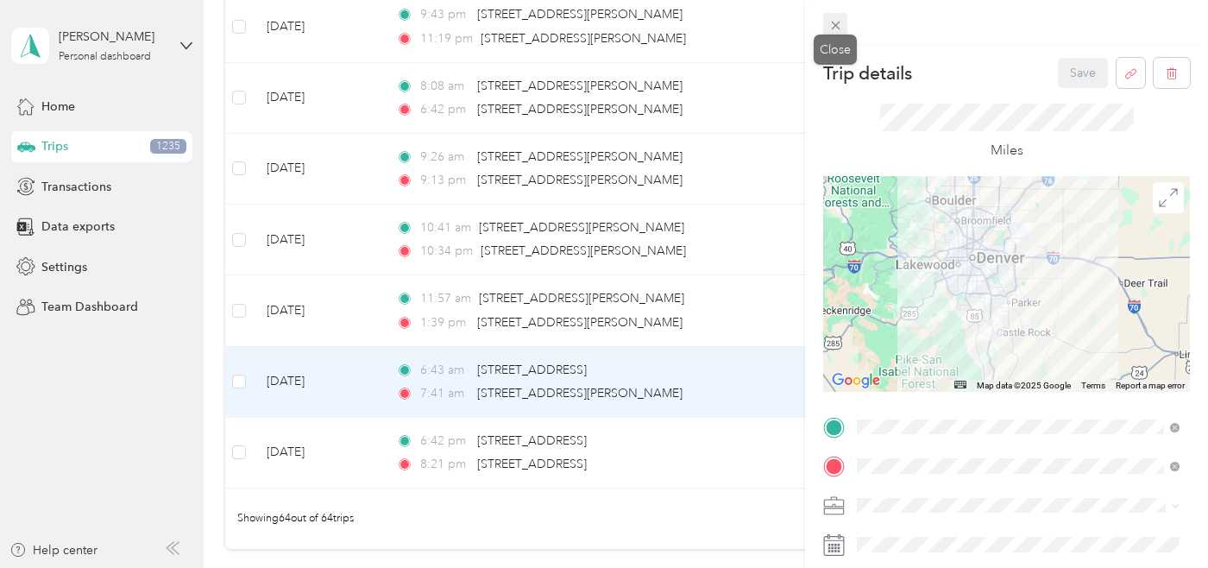
click at [838, 29] on icon at bounding box center [835, 25] width 15 height 15
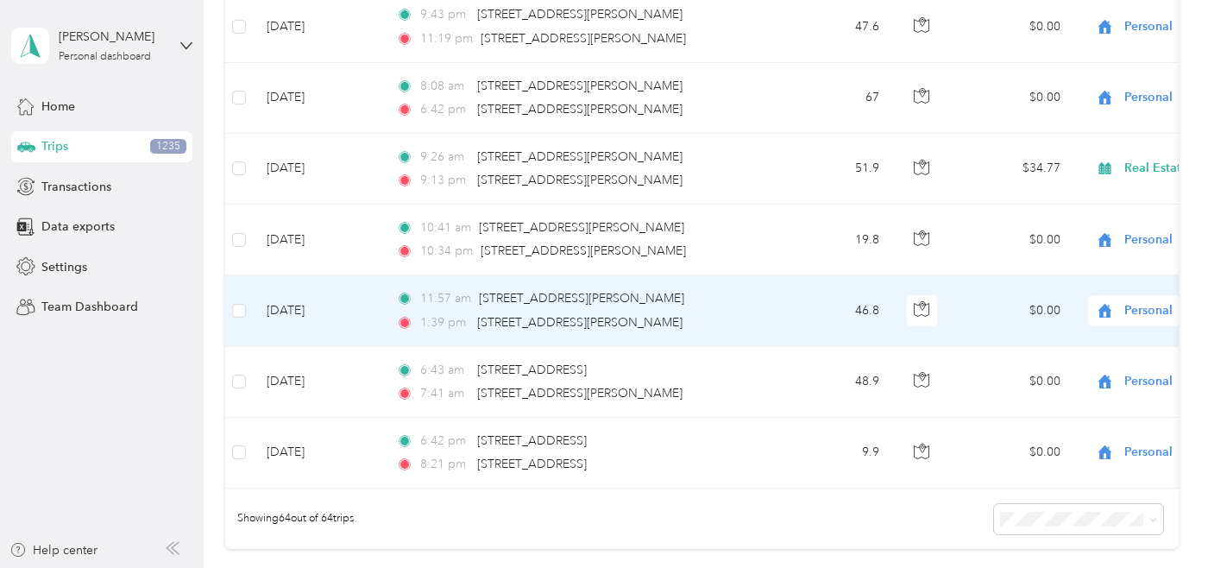
click at [809, 298] on td "46.8" at bounding box center [836, 310] width 114 height 71
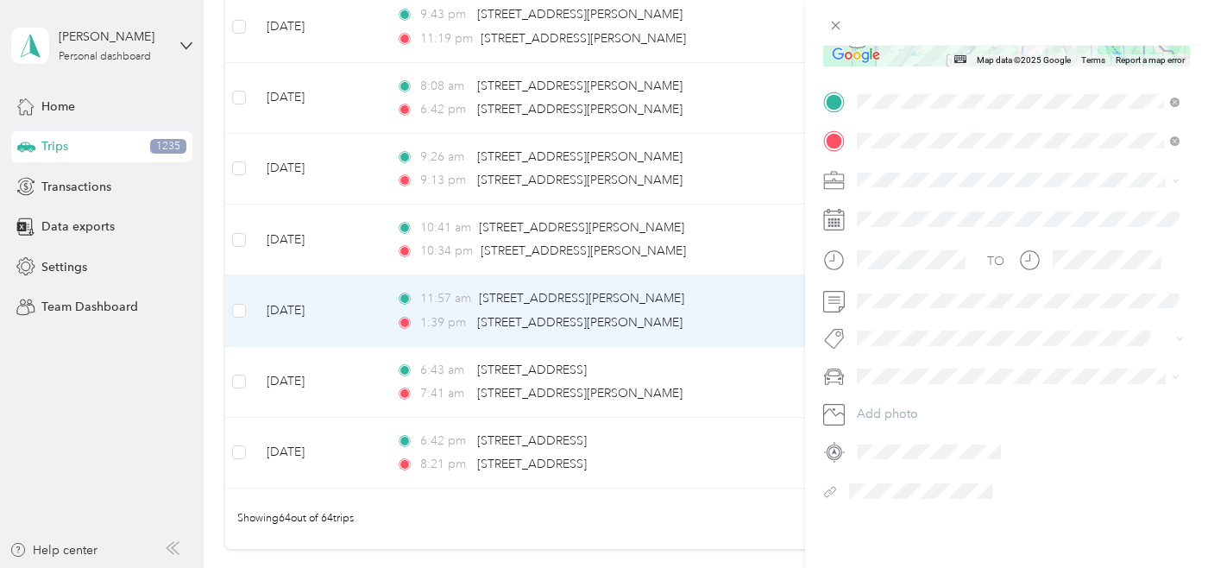
scroll to position [330, 0]
click at [869, 400] on span "Toyota" at bounding box center [881, 402] width 37 height 15
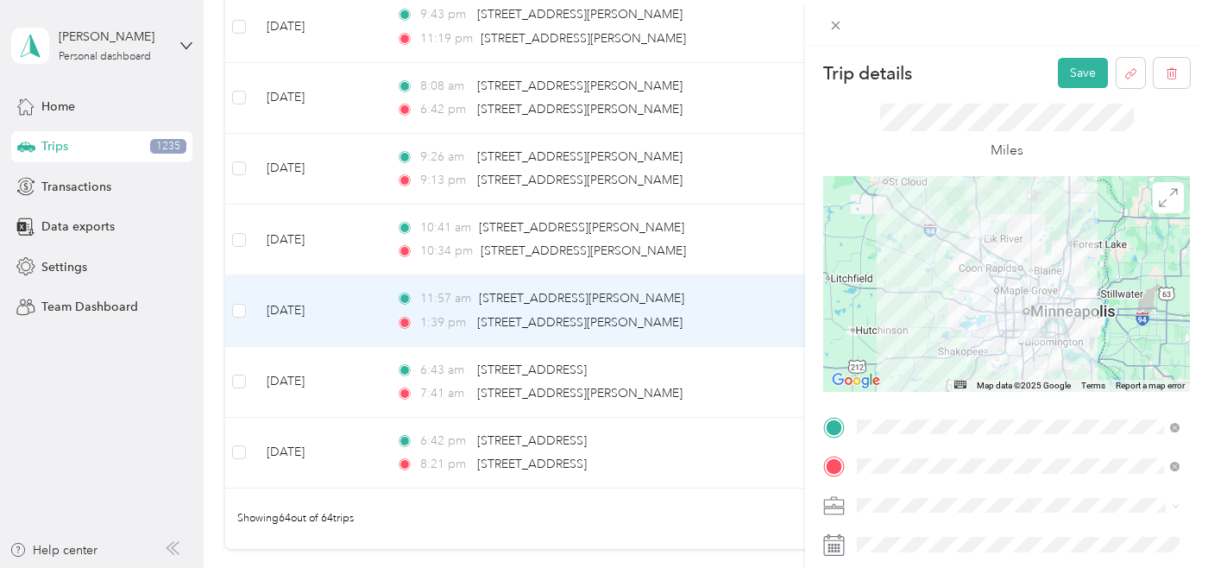
scroll to position [0, 0]
click at [1077, 74] on button "Save" at bounding box center [1083, 73] width 50 height 30
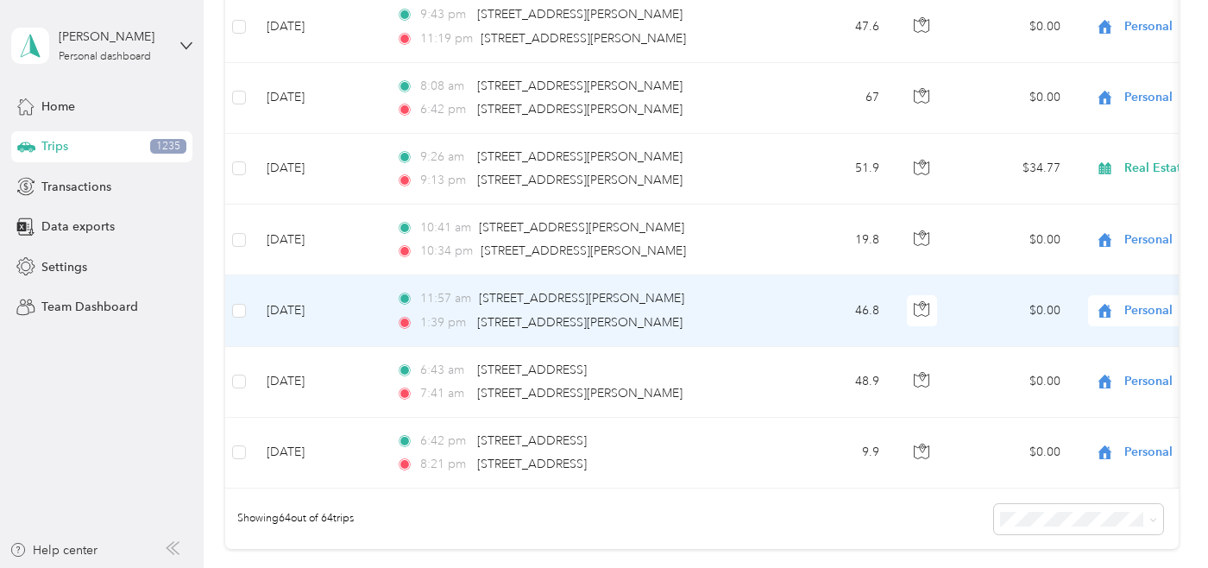
click at [822, 311] on td "46.8" at bounding box center [836, 310] width 114 height 71
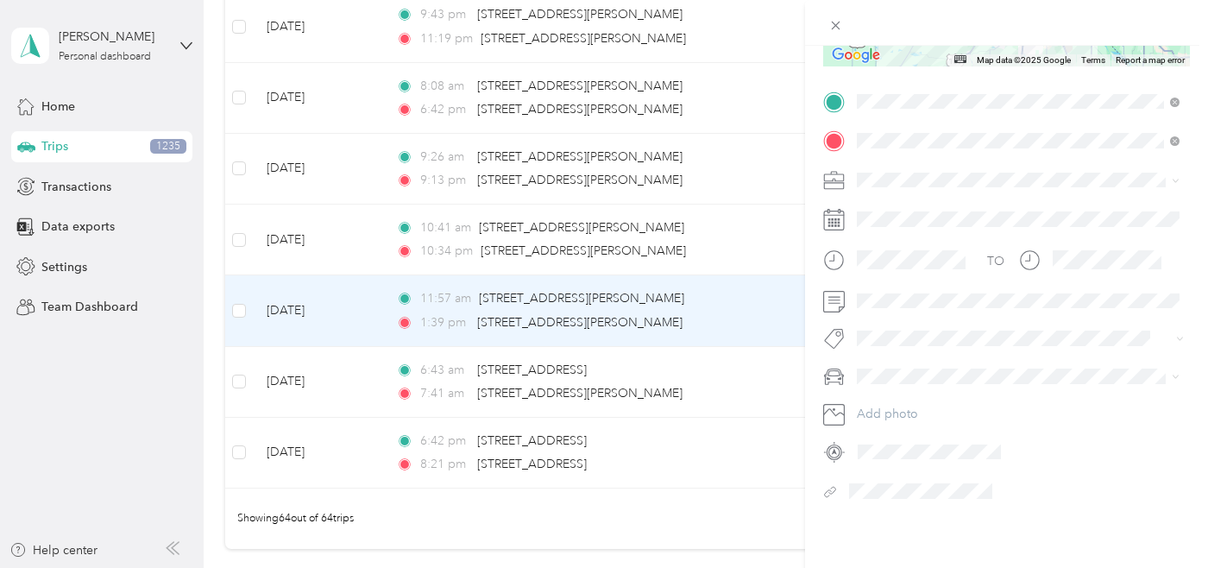
scroll to position [330, 0]
click at [875, 430] on div "Lexus" at bounding box center [1018, 433] width 311 height 18
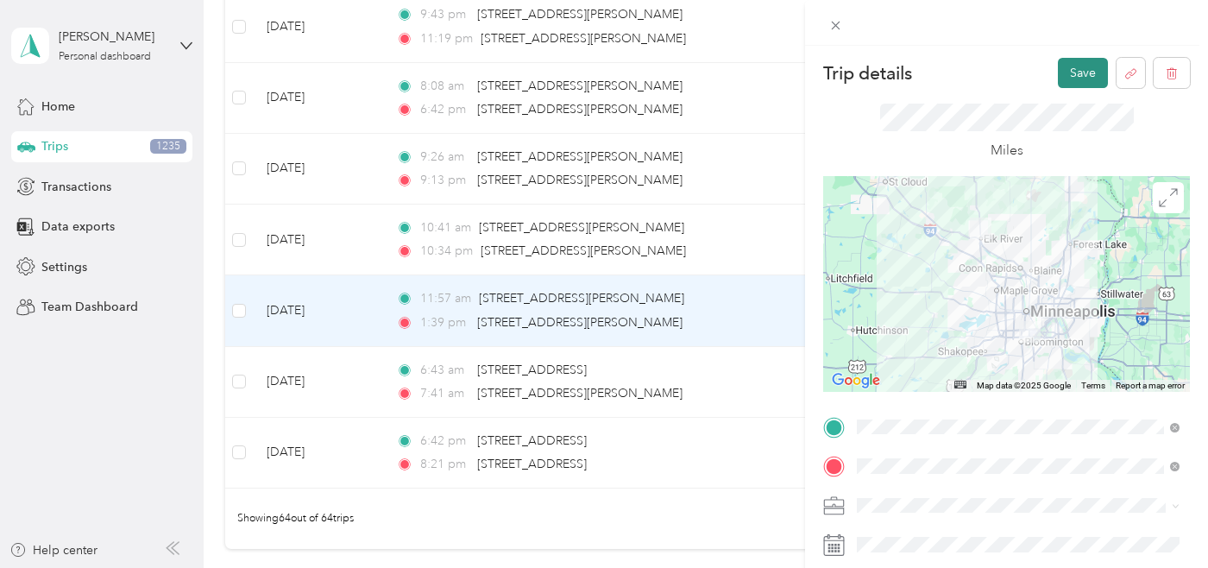
scroll to position [0, 0]
click at [1086, 73] on button "Save" at bounding box center [1083, 73] width 50 height 30
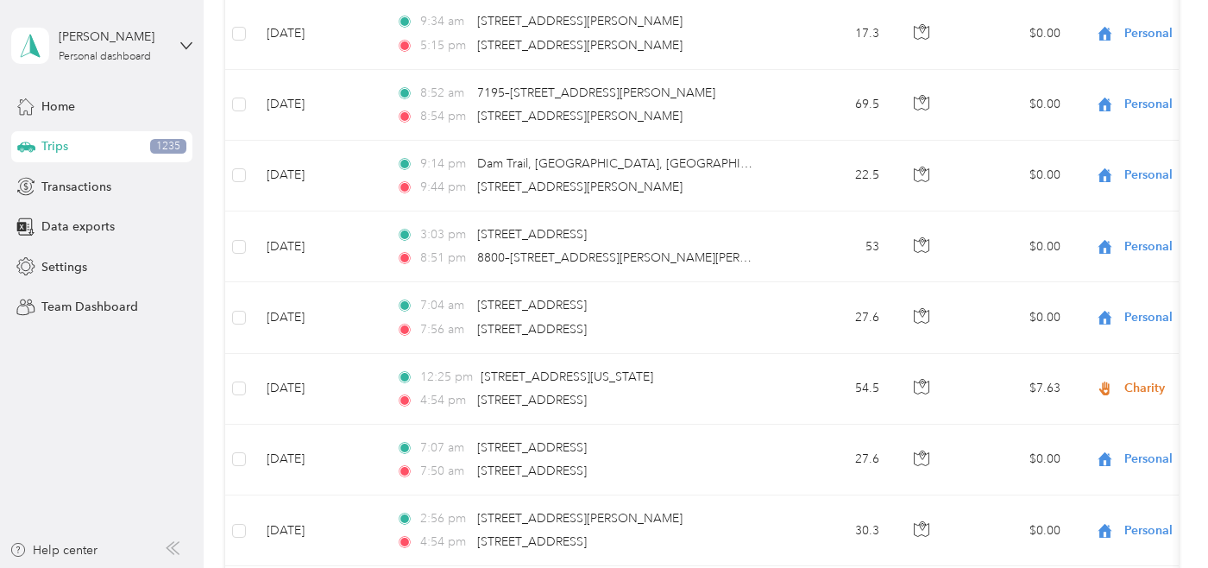
scroll to position [645, 0]
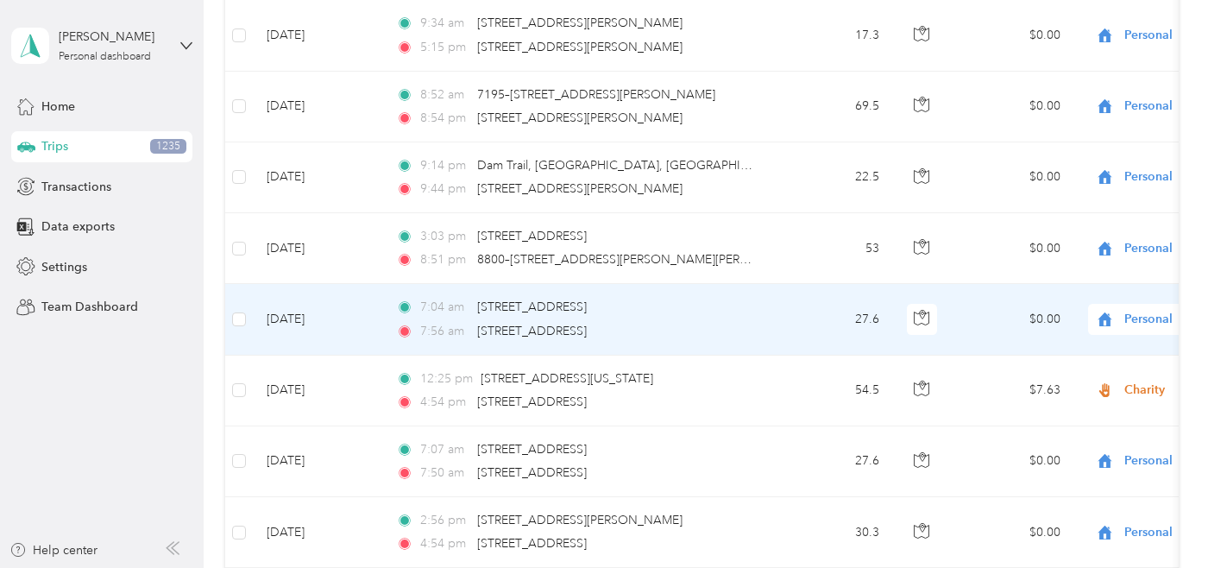
click at [812, 309] on td "27.6" at bounding box center [836, 319] width 114 height 71
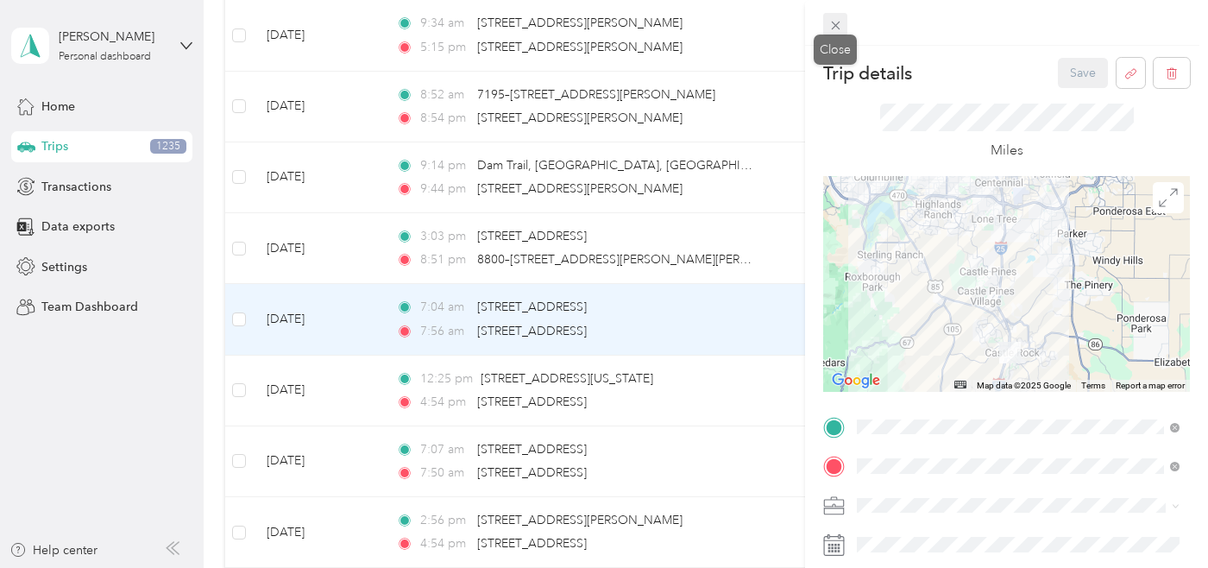
click at [837, 30] on icon at bounding box center [835, 25] width 15 height 15
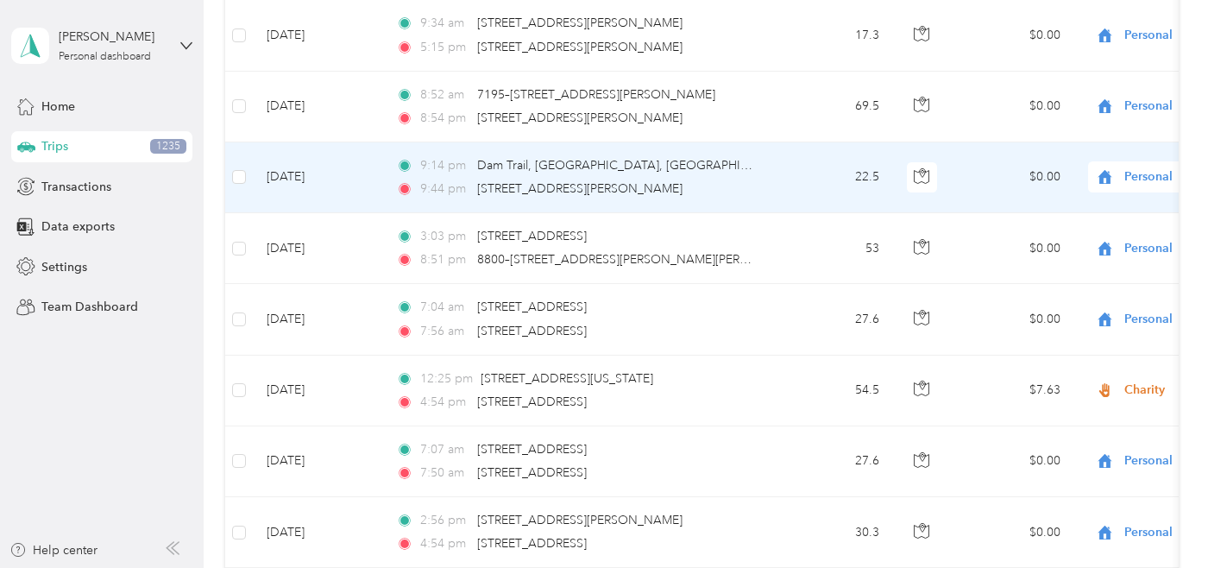
click at [763, 150] on td "9:14 pm [GEOGRAPHIC_DATA] 9:44 pm [STREET_ADDRESS][PERSON_NAME]" at bounding box center [580, 177] width 397 height 71
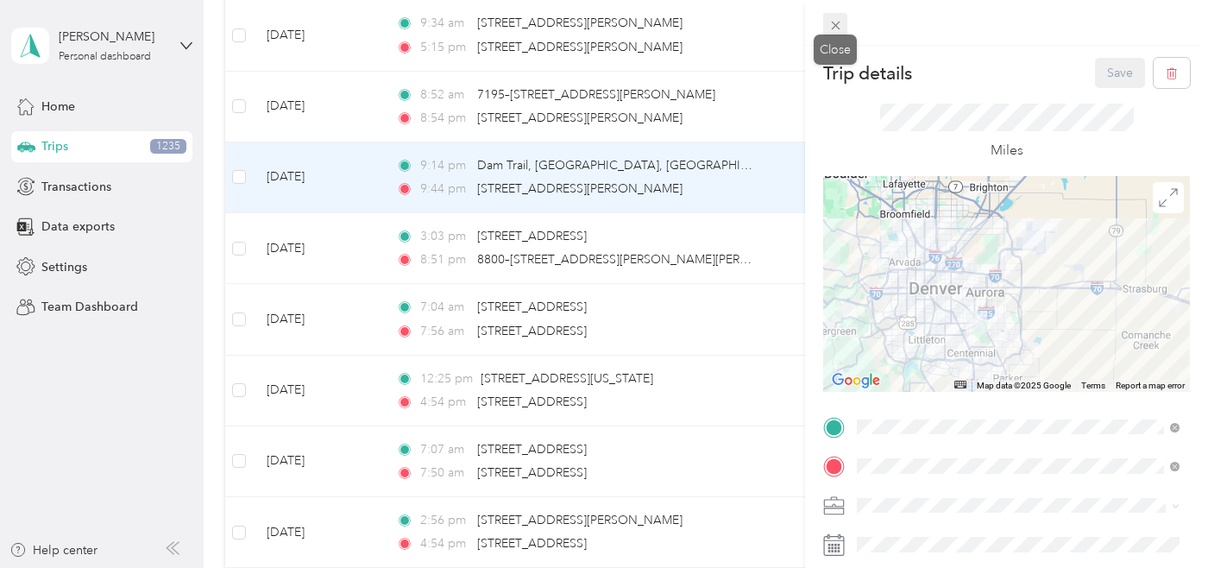
click at [836, 34] on span at bounding box center [835, 25] width 24 height 24
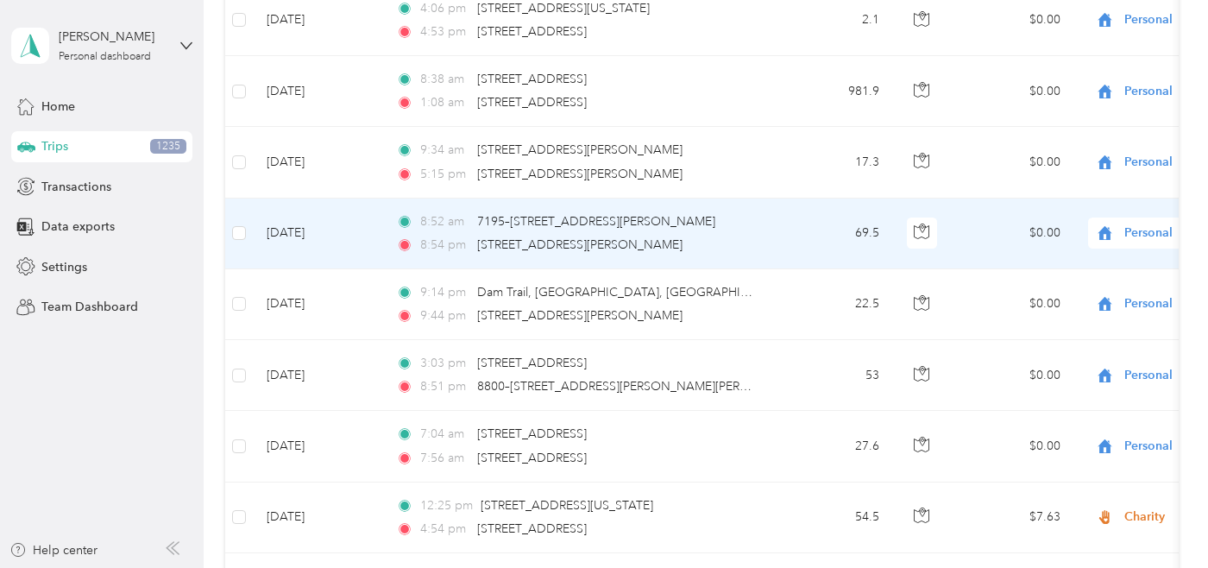
scroll to position [517, 0]
click at [807, 245] on td "69.5" at bounding box center [836, 235] width 114 height 71
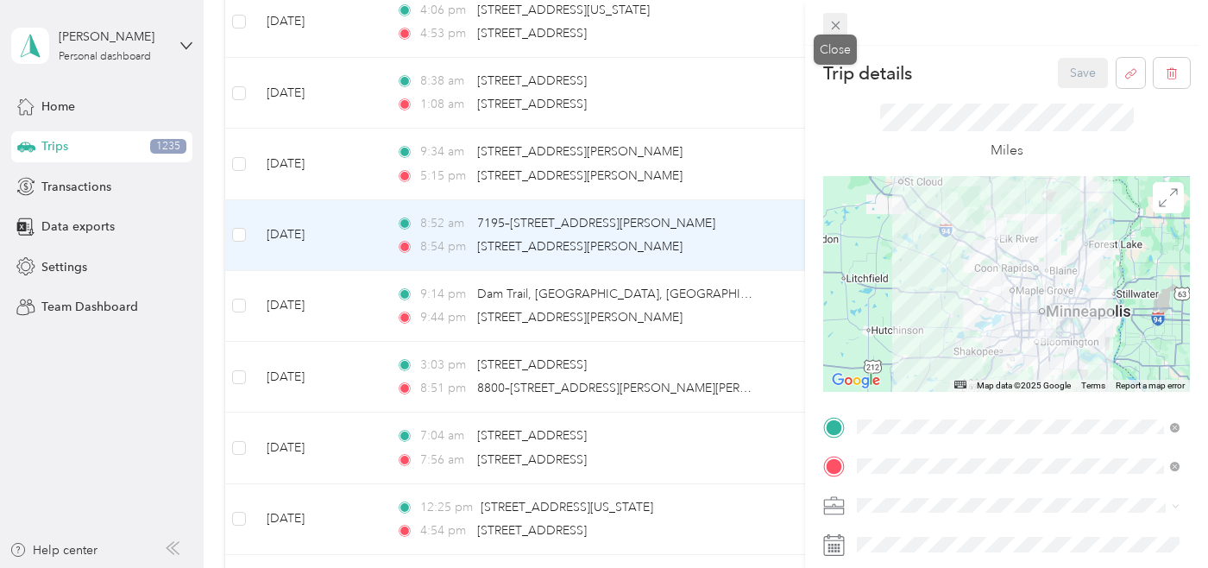
click at [839, 30] on icon at bounding box center [835, 25] width 15 height 15
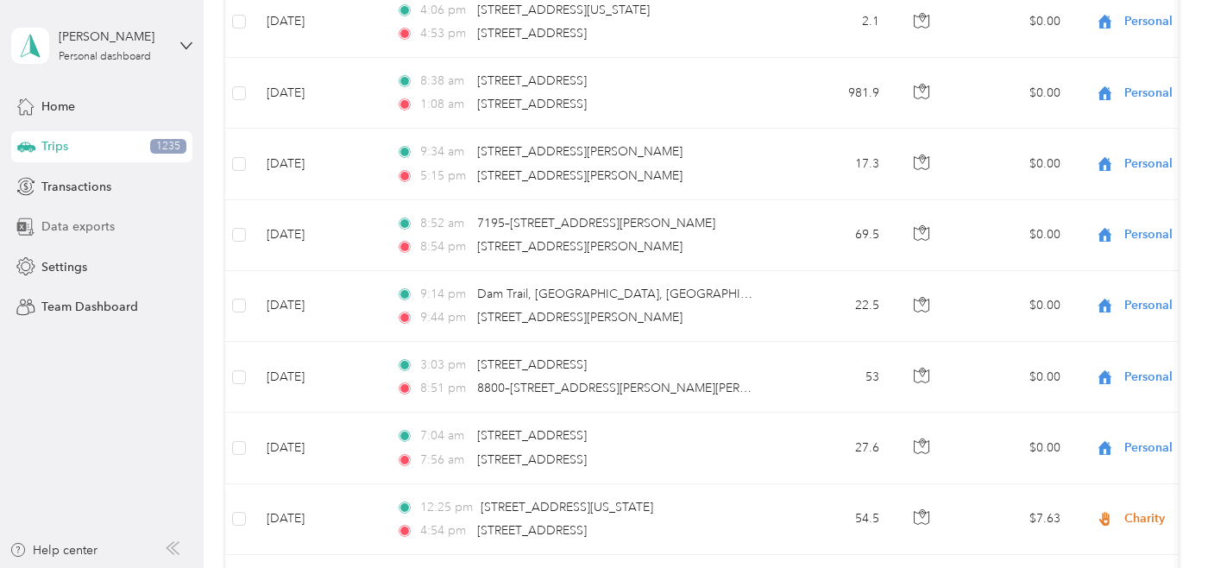
click at [98, 223] on span "Data exports" at bounding box center [77, 226] width 73 height 18
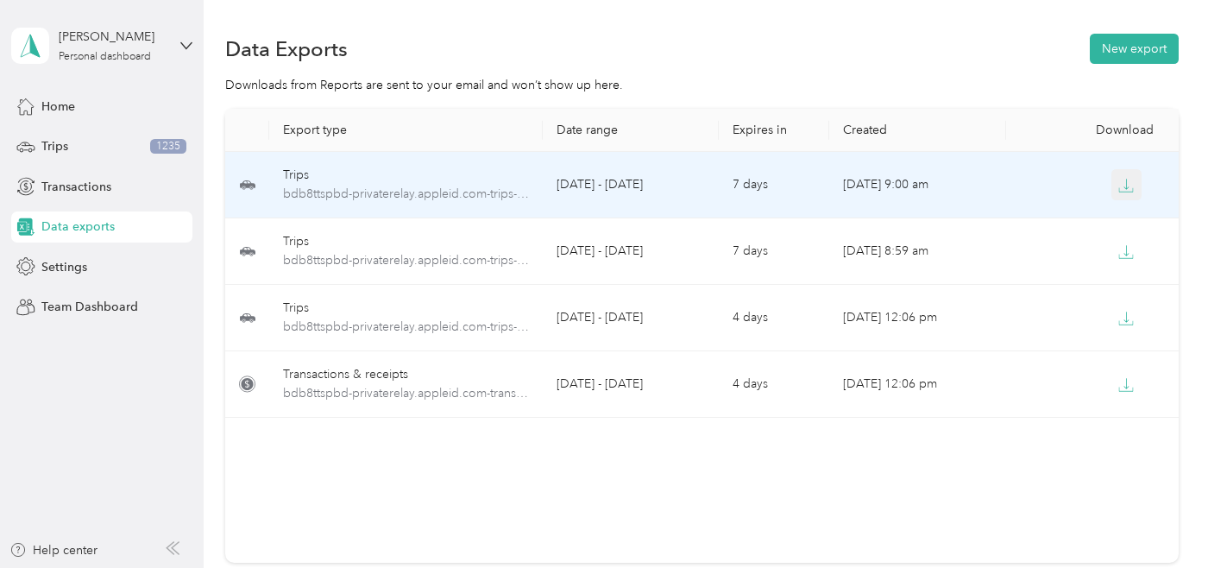
click at [1130, 182] on icon "button" at bounding box center [1126, 186] width 16 height 16
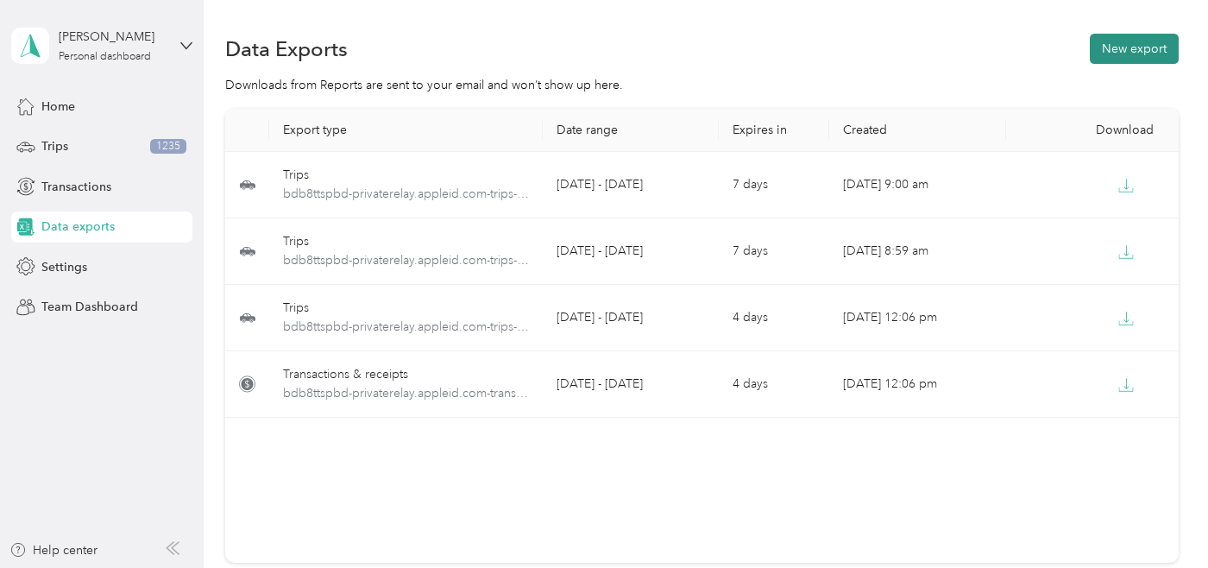
click at [1158, 49] on button "New export" at bounding box center [1133, 49] width 89 height 30
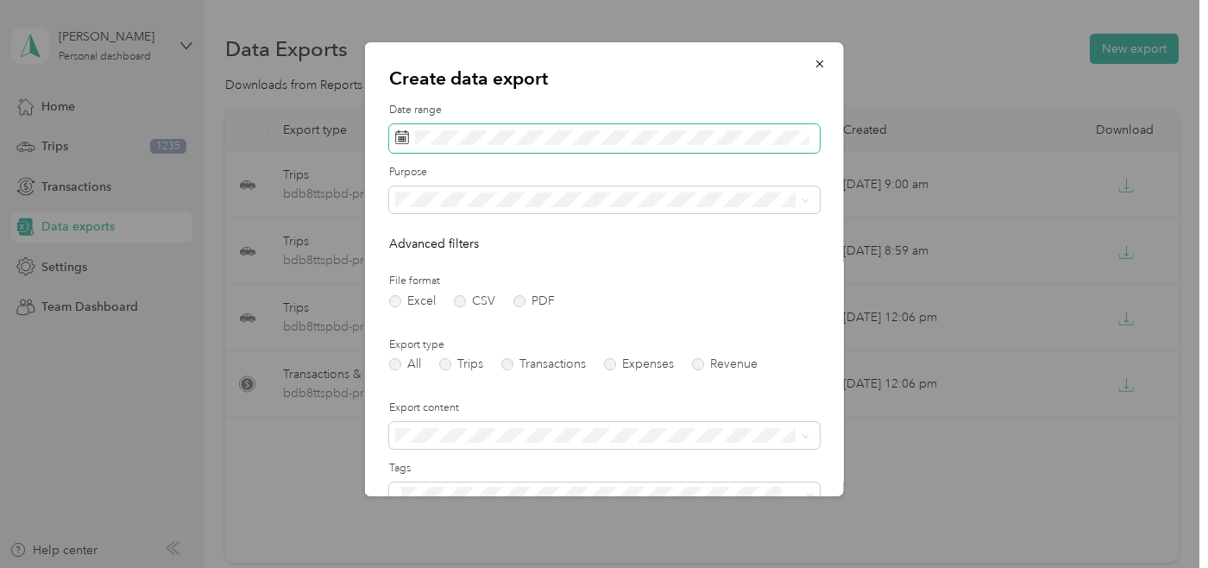
click at [505, 150] on span at bounding box center [604, 138] width 430 height 29
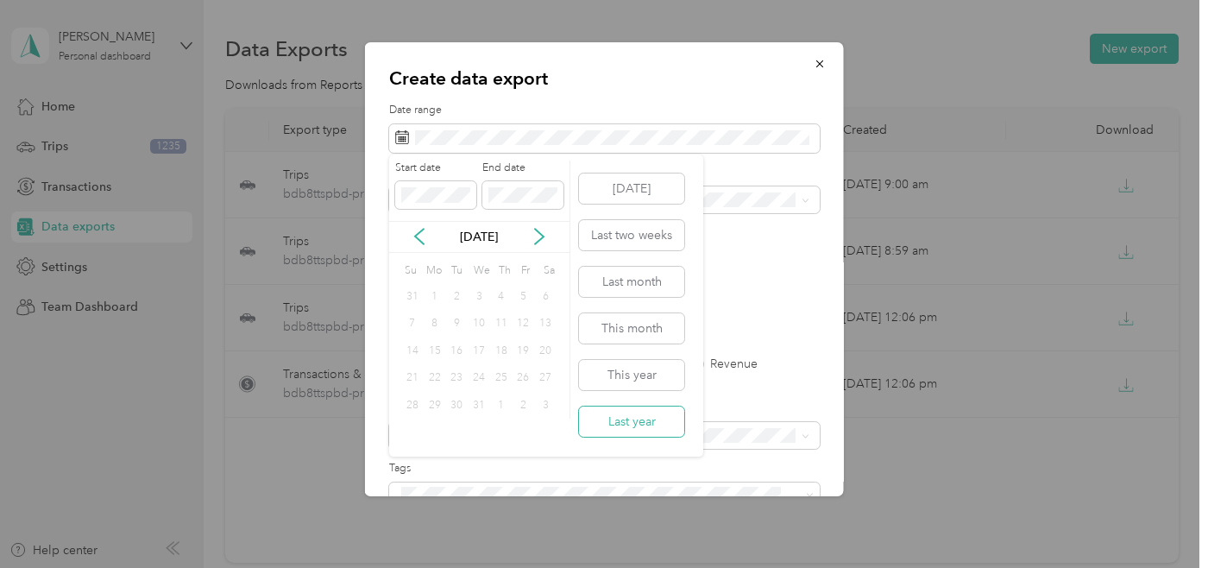
click at [627, 425] on button "Last year" at bounding box center [631, 421] width 105 height 30
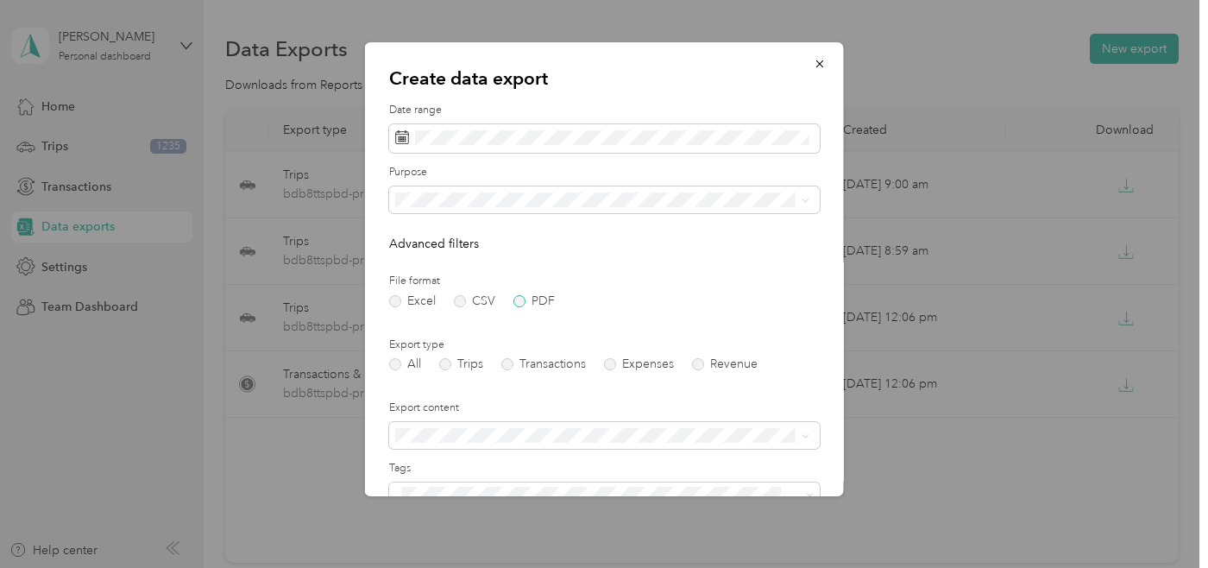
click at [521, 298] on label "PDF" at bounding box center [533, 301] width 41 height 12
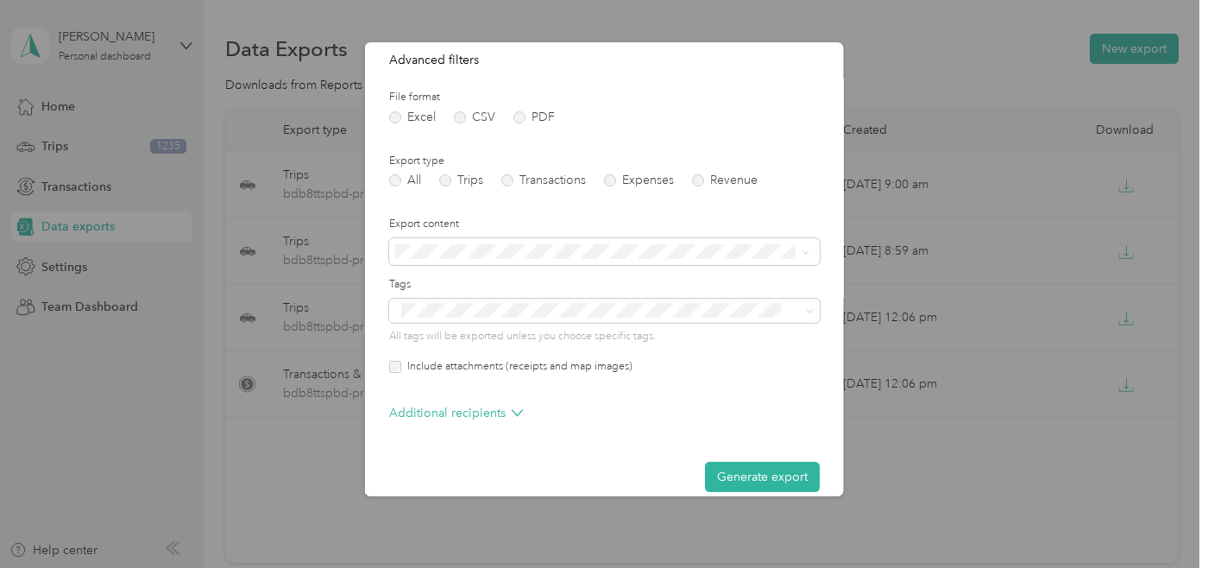
scroll to position [191, 0]
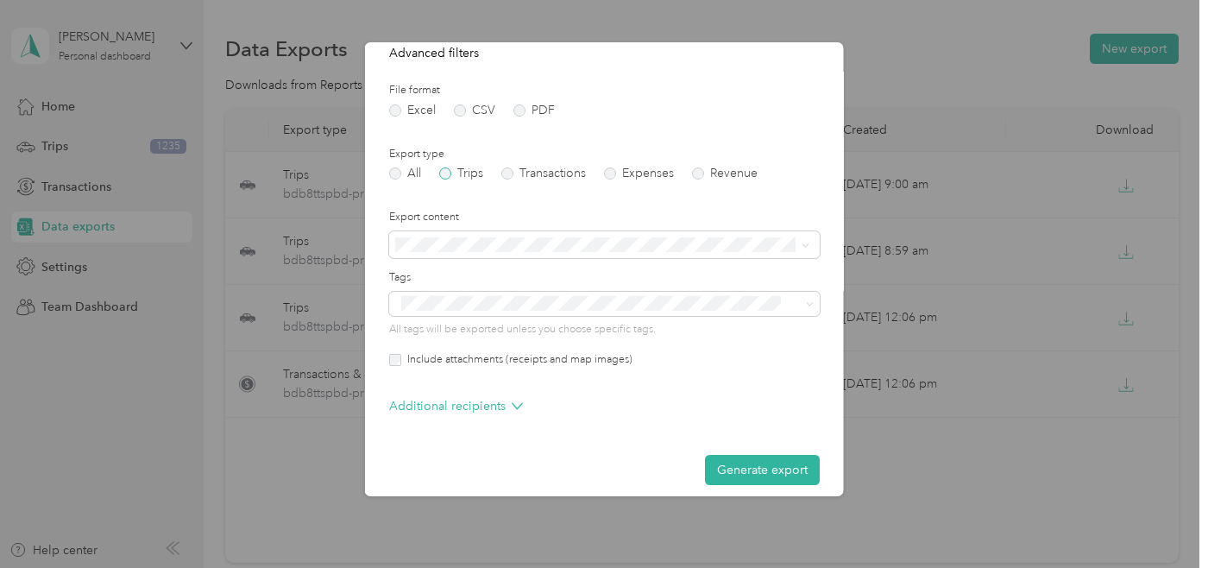
click at [450, 168] on label "Trips" at bounding box center [461, 173] width 44 height 12
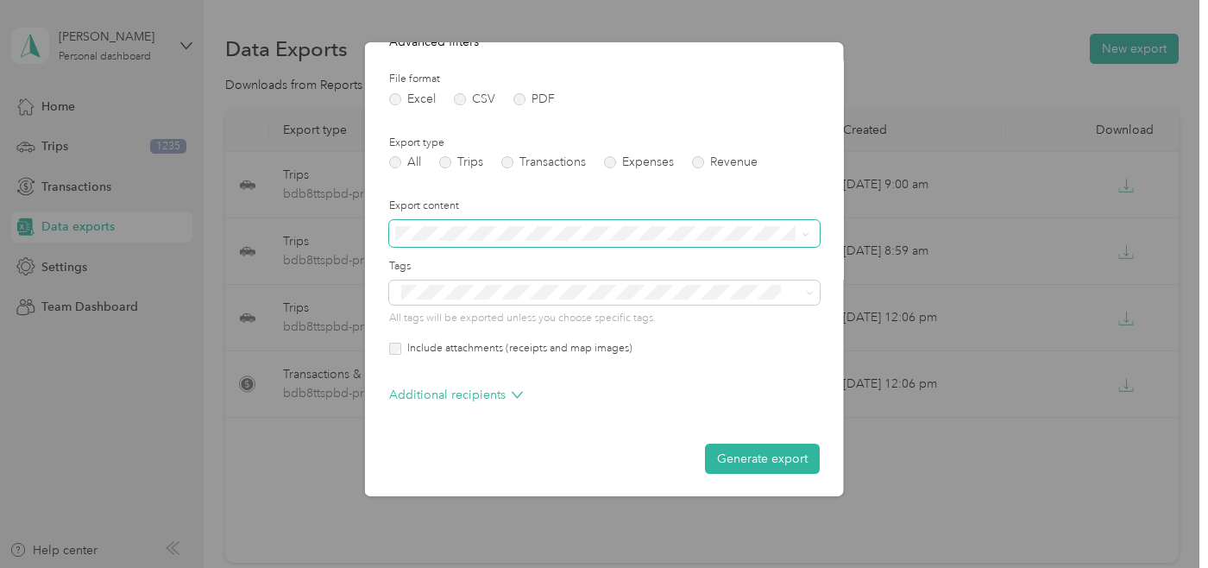
scroll to position [200, 0]
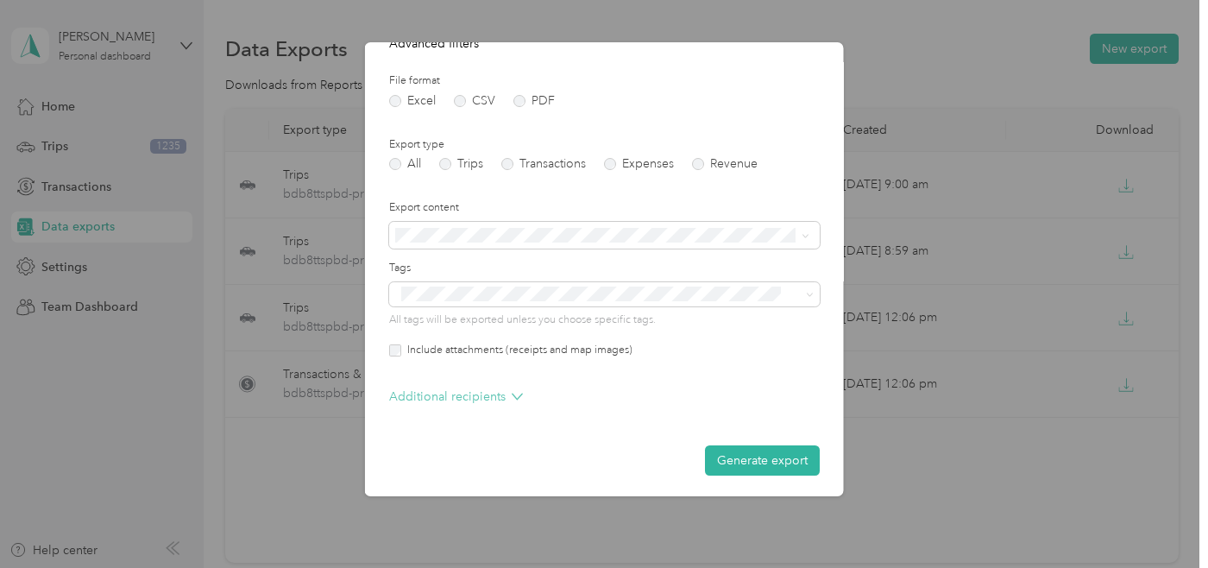
click at [512, 391] on icon at bounding box center [517, 396] width 11 height 11
click at [751, 455] on button "Generate export" at bounding box center [762, 460] width 115 height 30
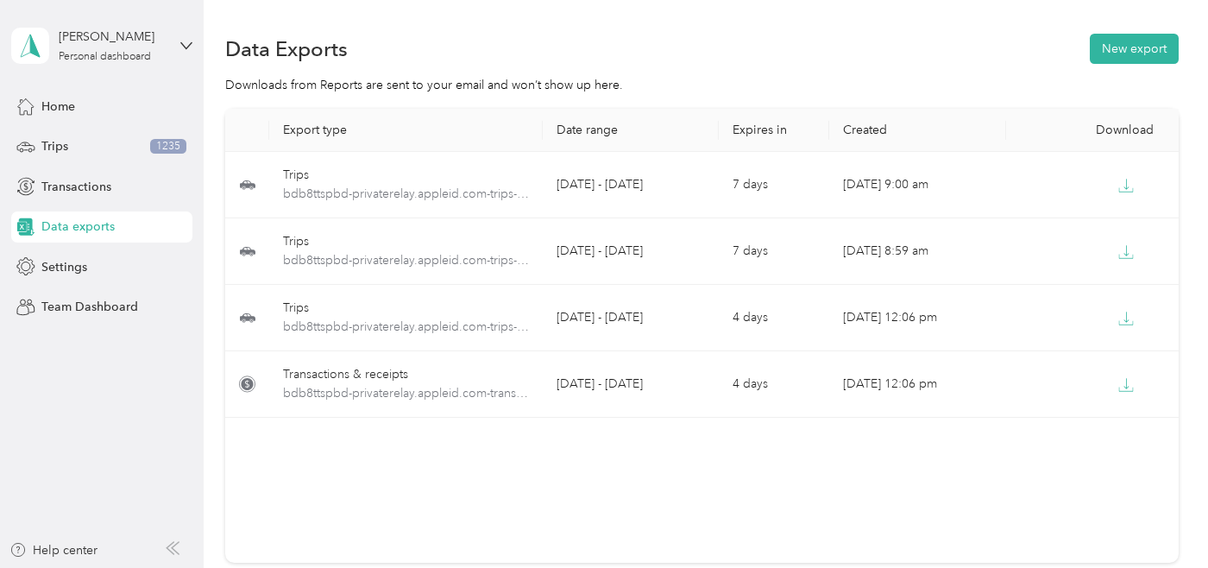
scroll to position [0, 0]
click at [1160, 42] on button "New export" at bounding box center [1133, 49] width 89 height 30
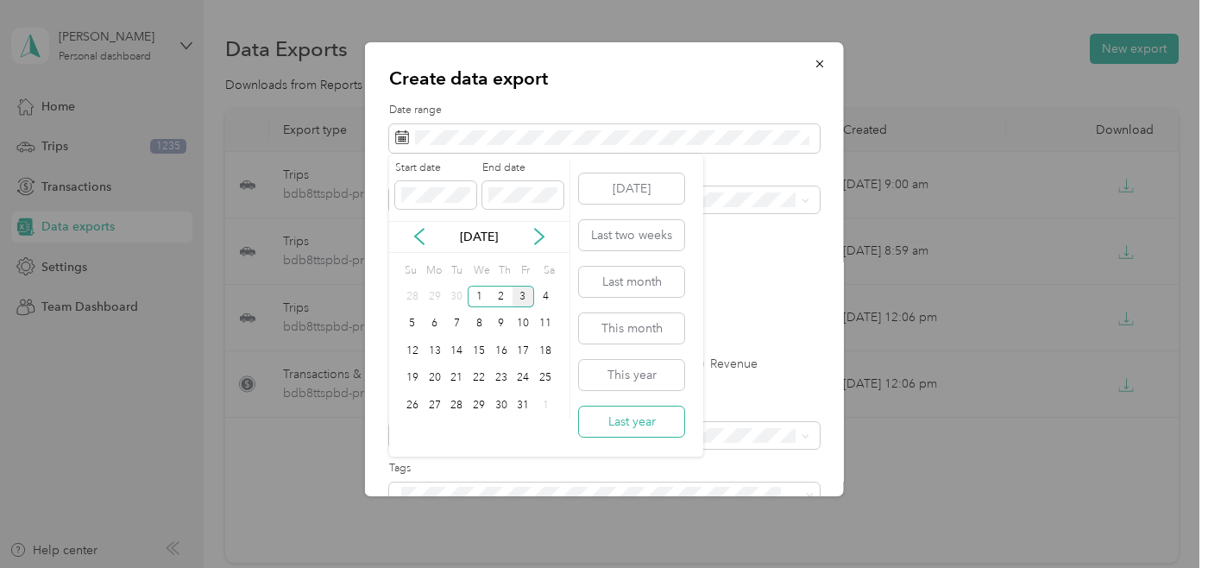
click at [612, 419] on button "Last year" at bounding box center [631, 421] width 105 height 30
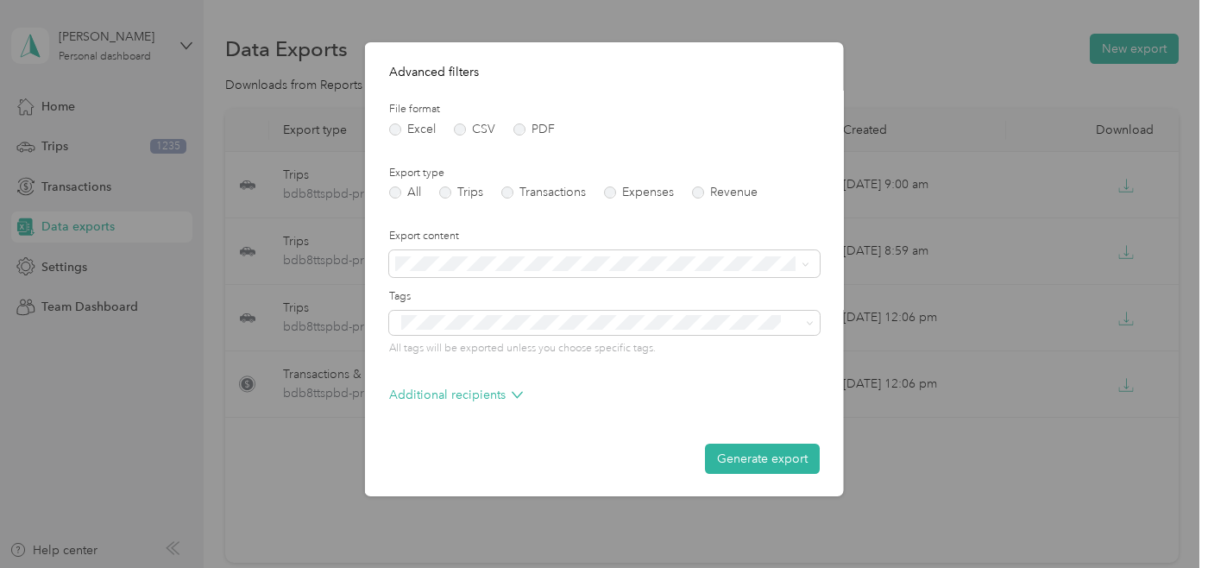
scroll to position [171, 0]
click at [450, 191] on label "Trips" at bounding box center [461, 193] width 44 height 12
click at [738, 454] on button "Generate export" at bounding box center [762, 459] width 115 height 30
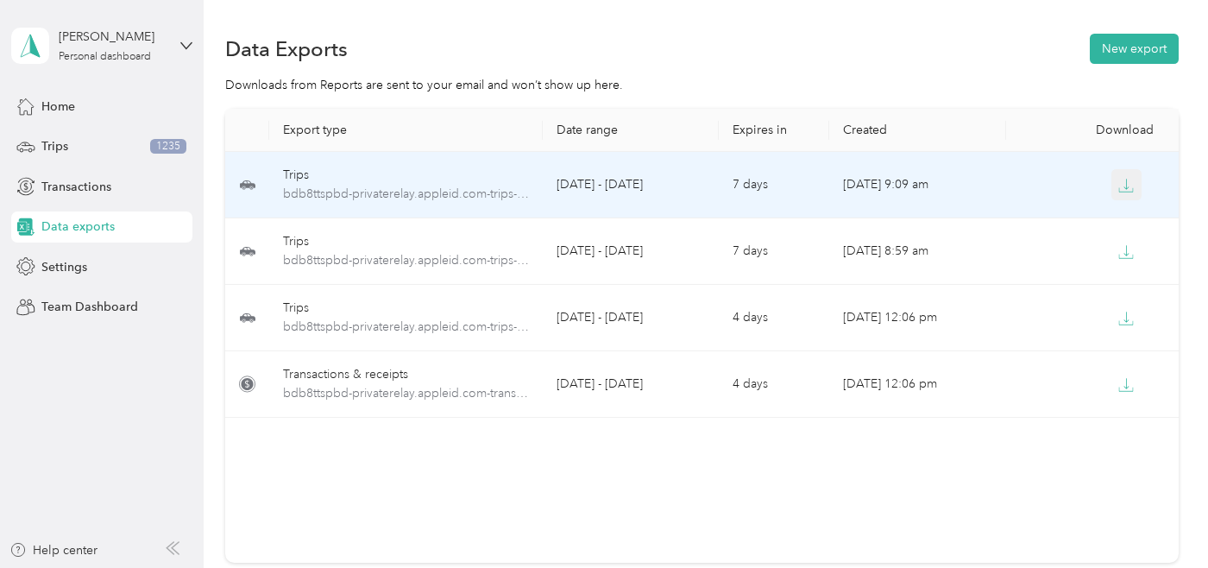
click at [1120, 179] on icon "button" at bounding box center [1126, 186] width 16 height 16
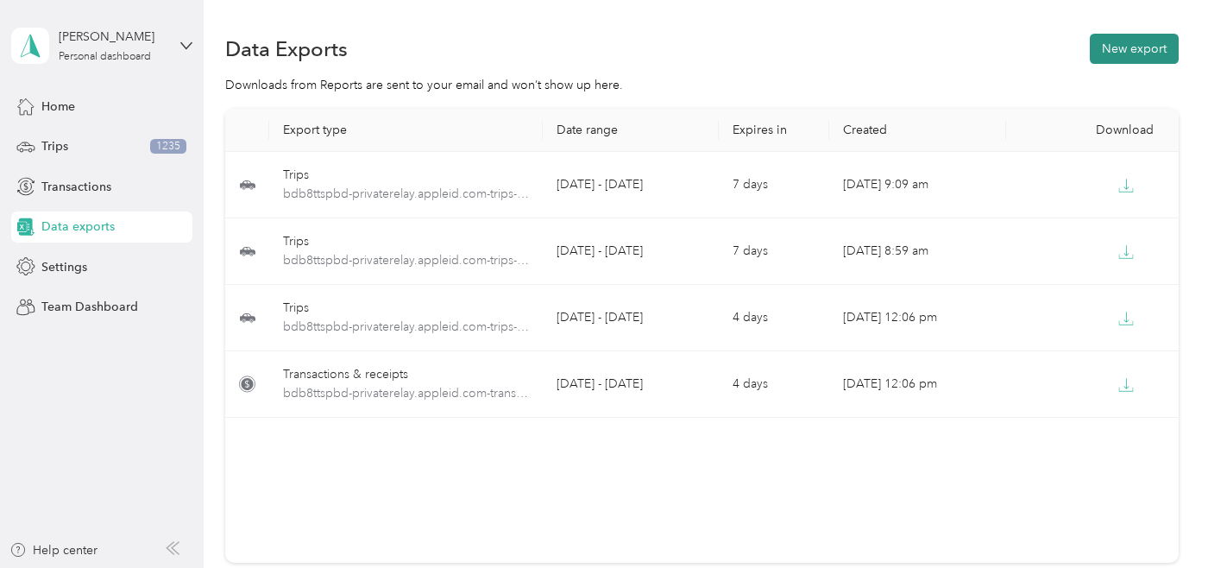
click at [1150, 46] on button "New export" at bounding box center [1133, 49] width 89 height 30
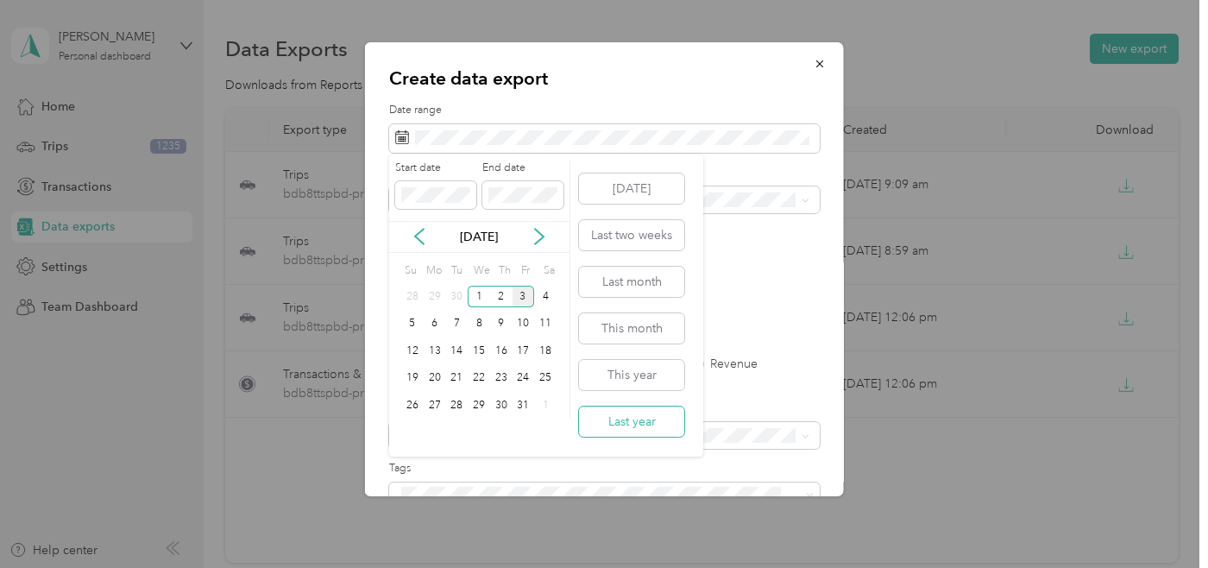
click at [619, 414] on button "Last year" at bounding box center [631, 421] width 105 height 30
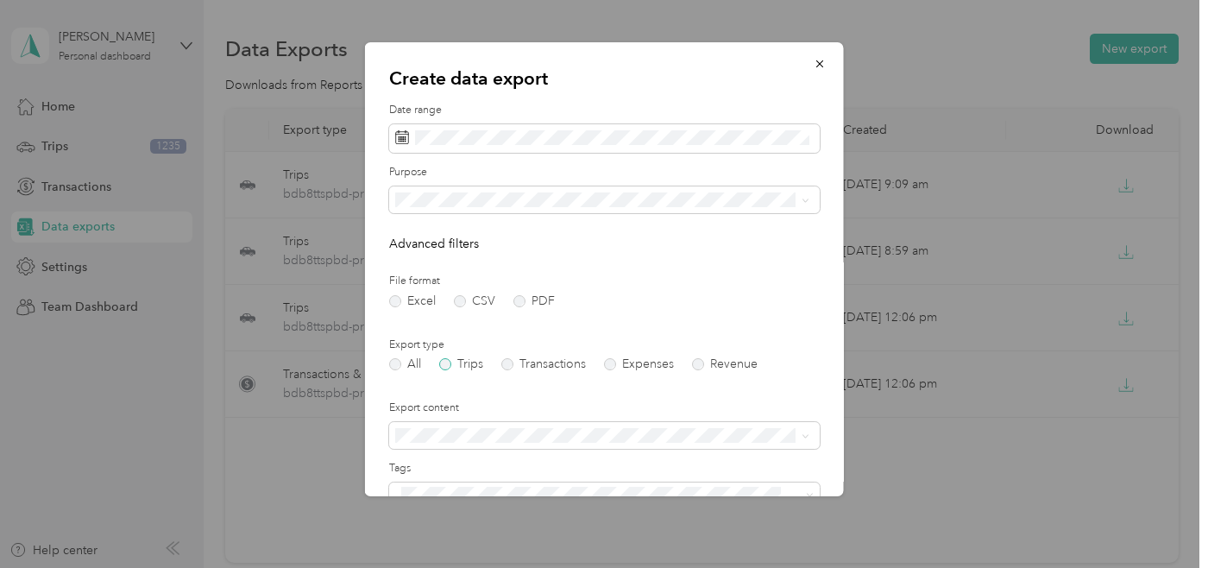
click at [444, 359] on label "Trips" at bounding box center [461, 364] width 44 height 12
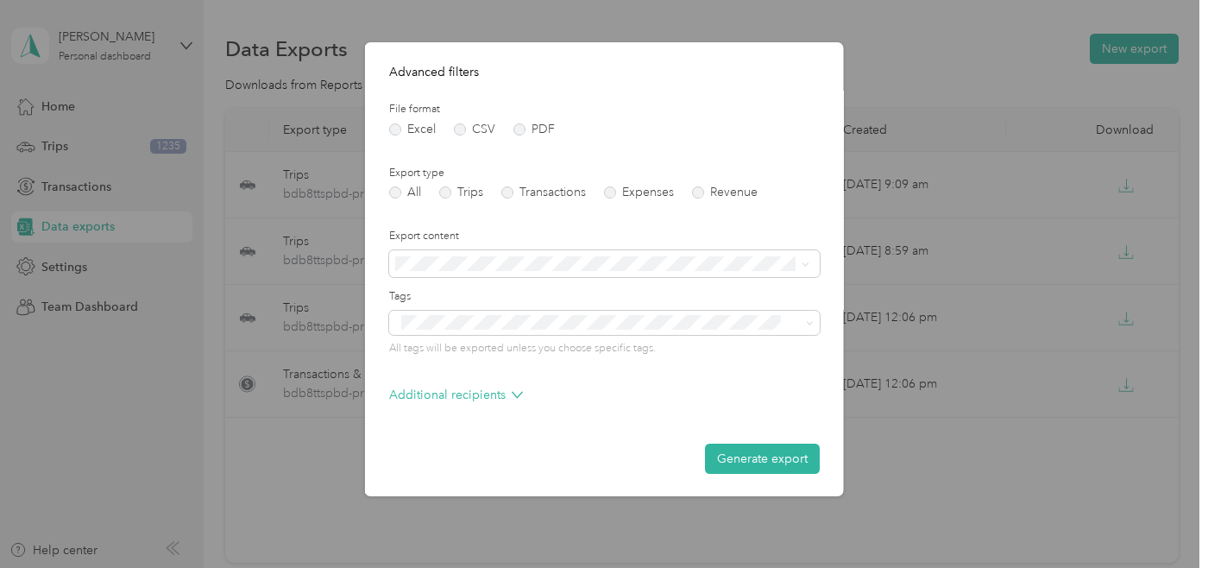
scroll to position [171, 0]
click at [761, 455] on button "Generate export" at bounding box center [762, 459] width 115 height 30
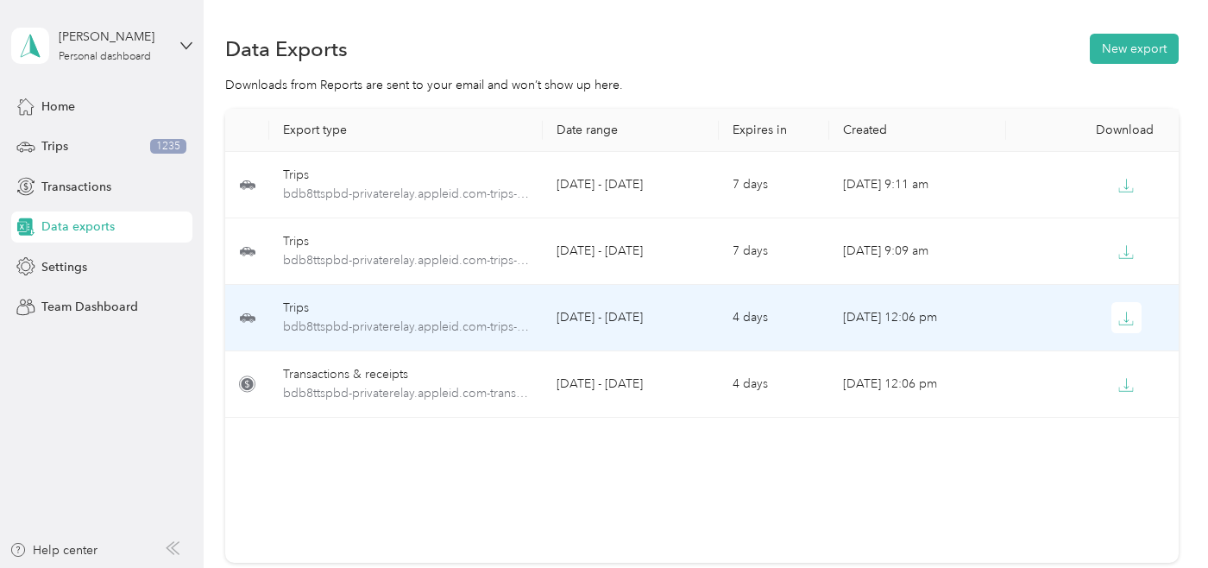
scroll to position [0, 0]
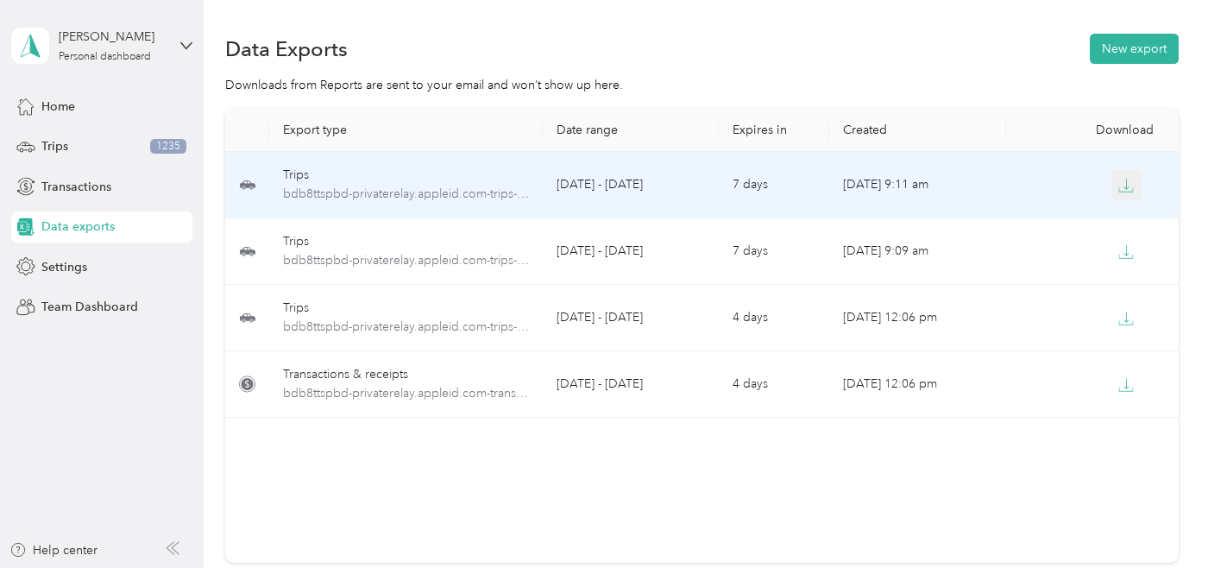
click at [1125, 191] on icon "button" at bounding box center [1126, 189] width 14 height 3
